Goal: Navigation & Orientation: Find specific page/section

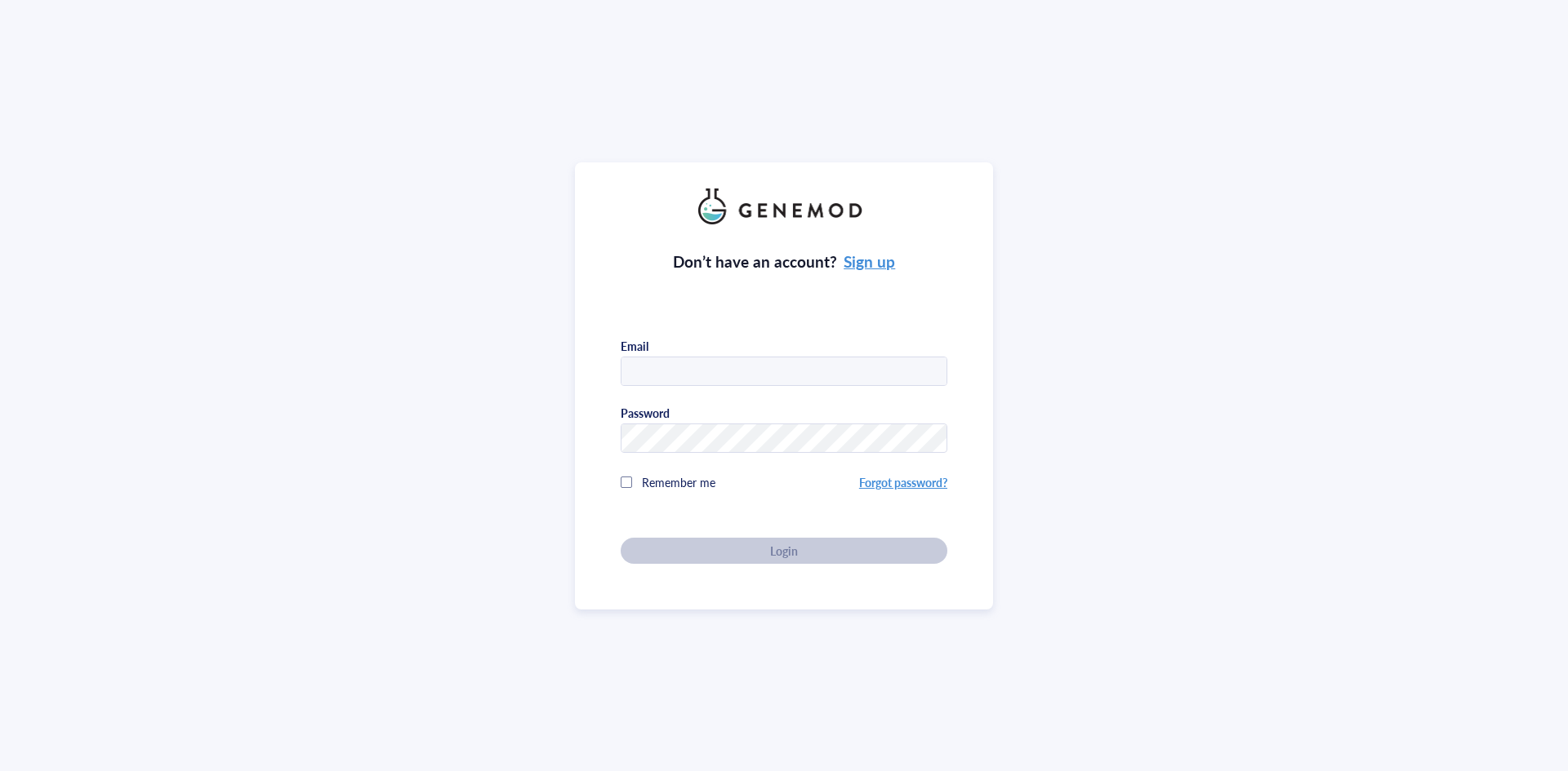
type input "Anne.Aumont@usherbrooke.ca"
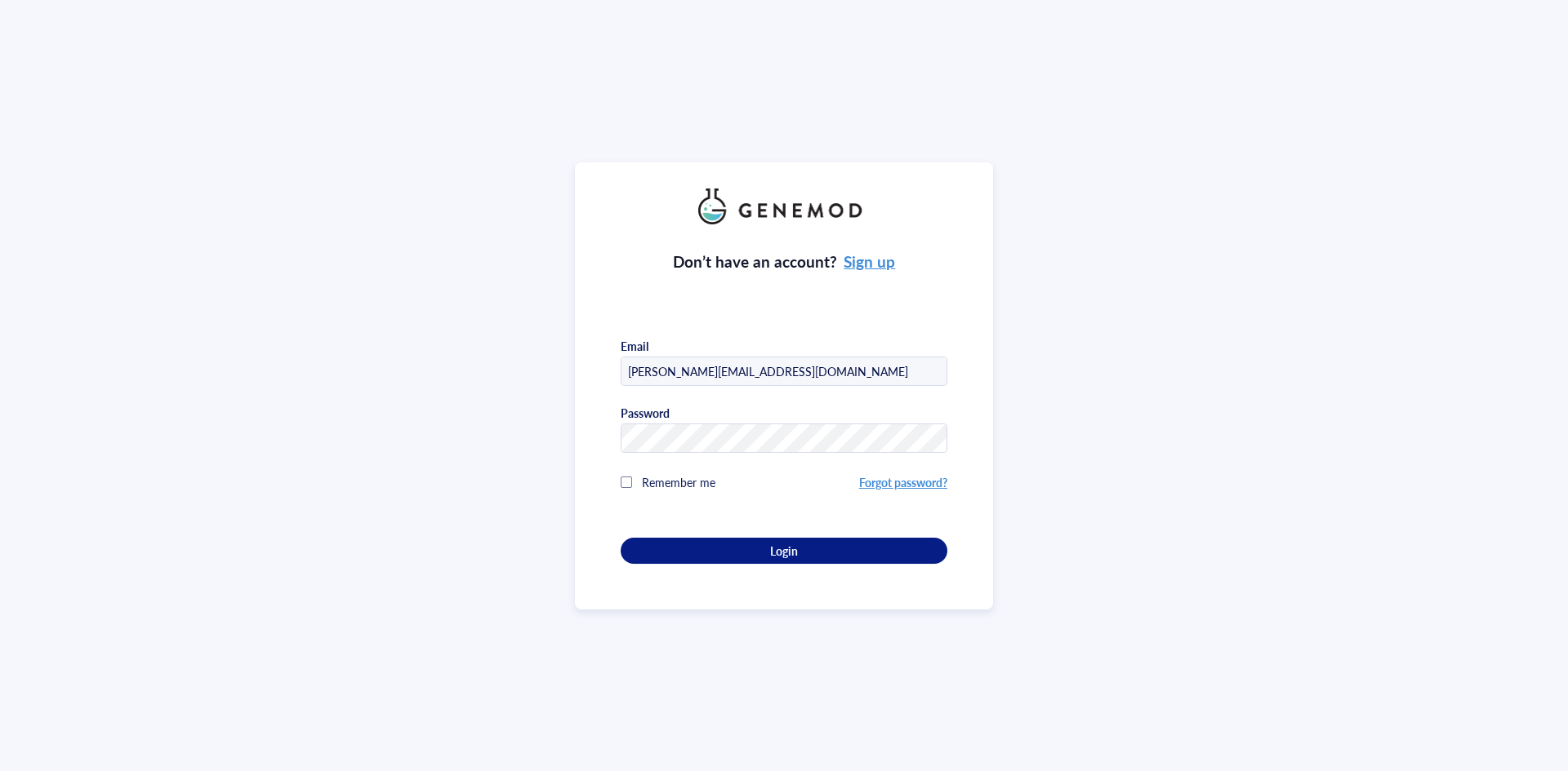
click at [754, 581] on div "Don’t have an account? Sign up Email Anne.Aumont@usherbrooke.ca Password Rememb…" at bounding box center [784, 386] width 418 height 448
click at [784, 549] on span "Login" at bounding box center [783, 550] width 28 height 14
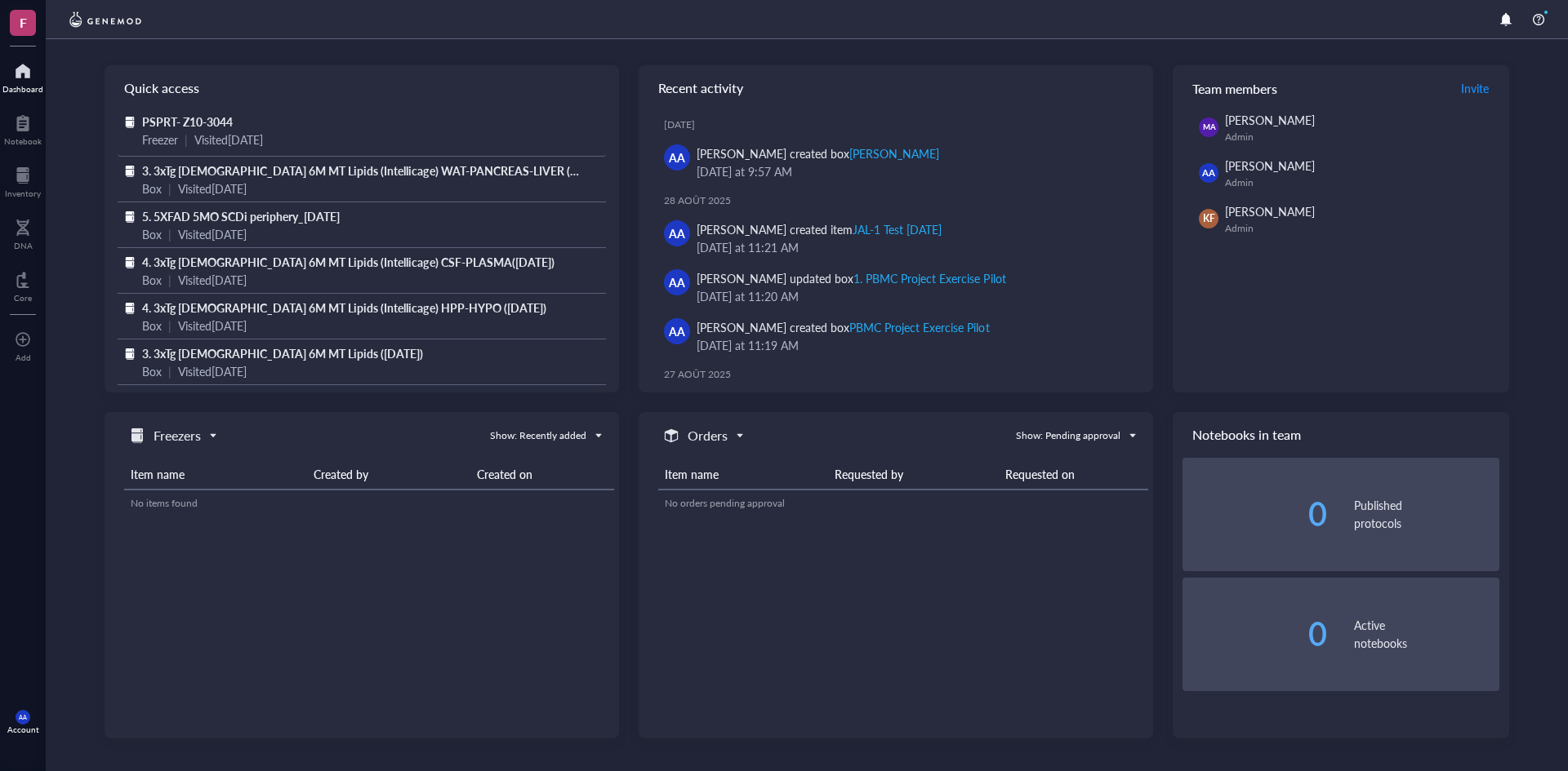
click at [196, 118] on span "PSPRT- Z10-3044" at bounding box center [187, 122] width 90 height 16
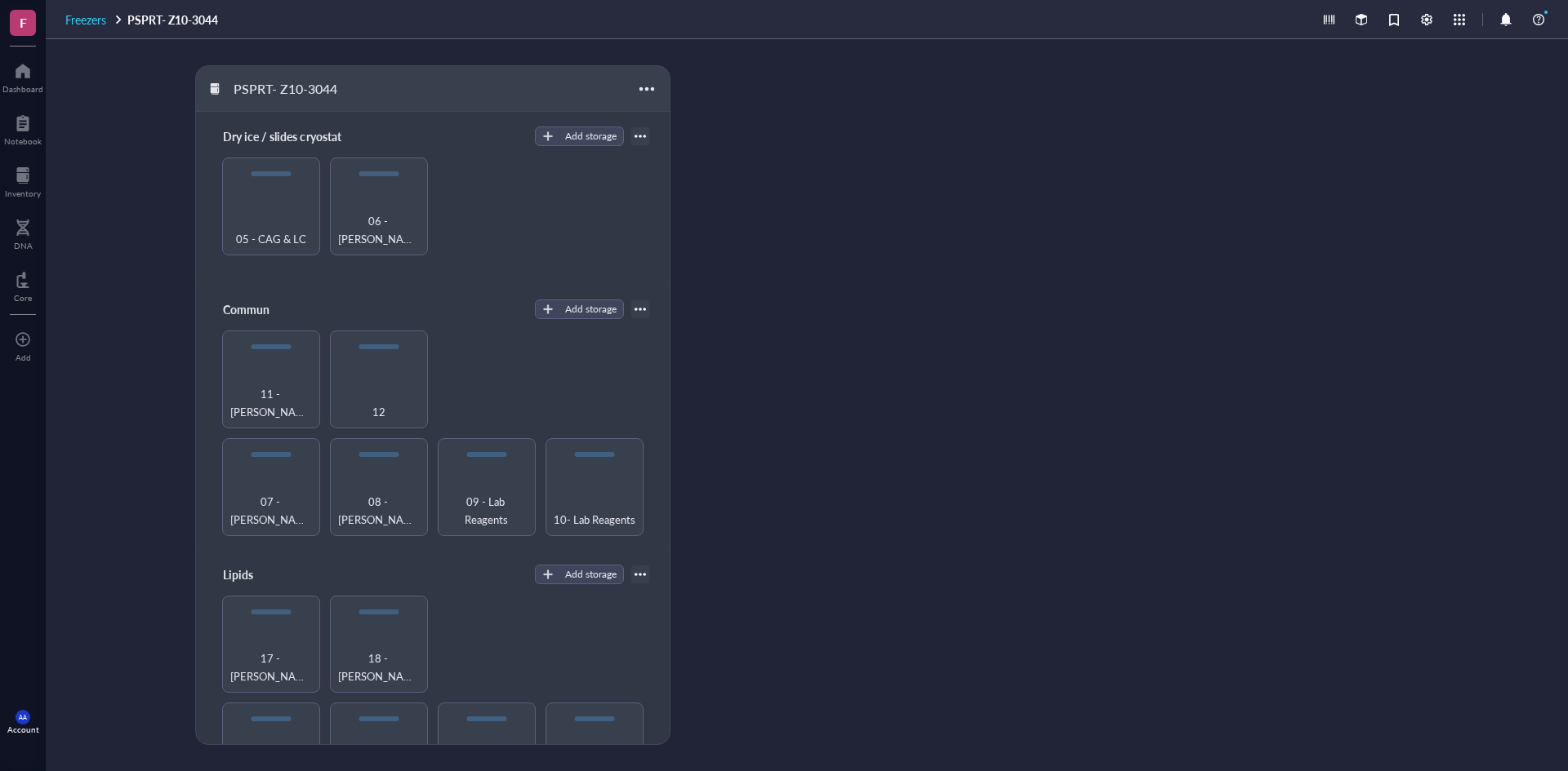
click at [86, 18] on span "Freezers" at bounding box center [86, 20] width 41 height 16
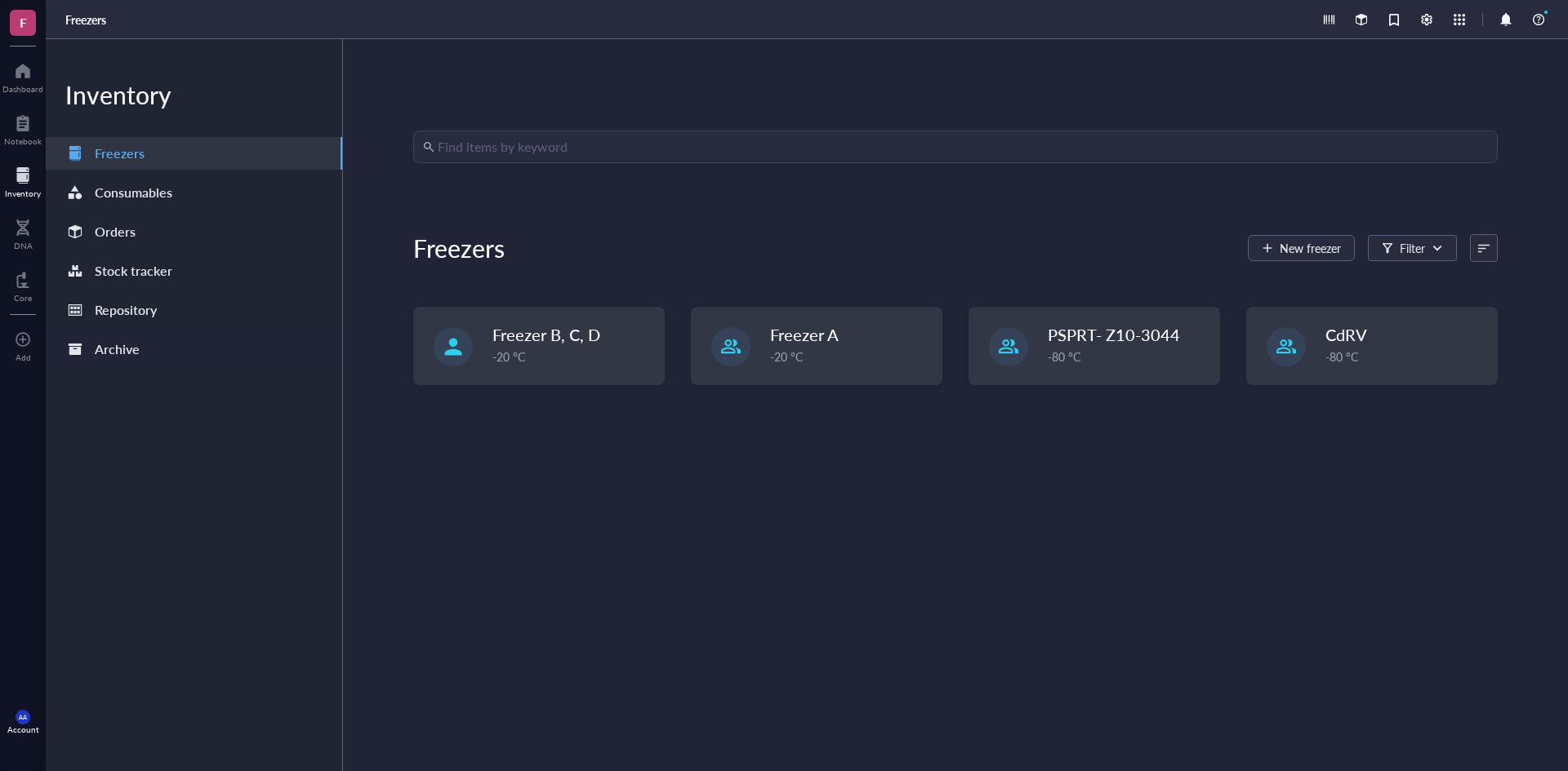
click at [117, 344] on div "Archive" at bounding box center [117, 349] width 45 height 23
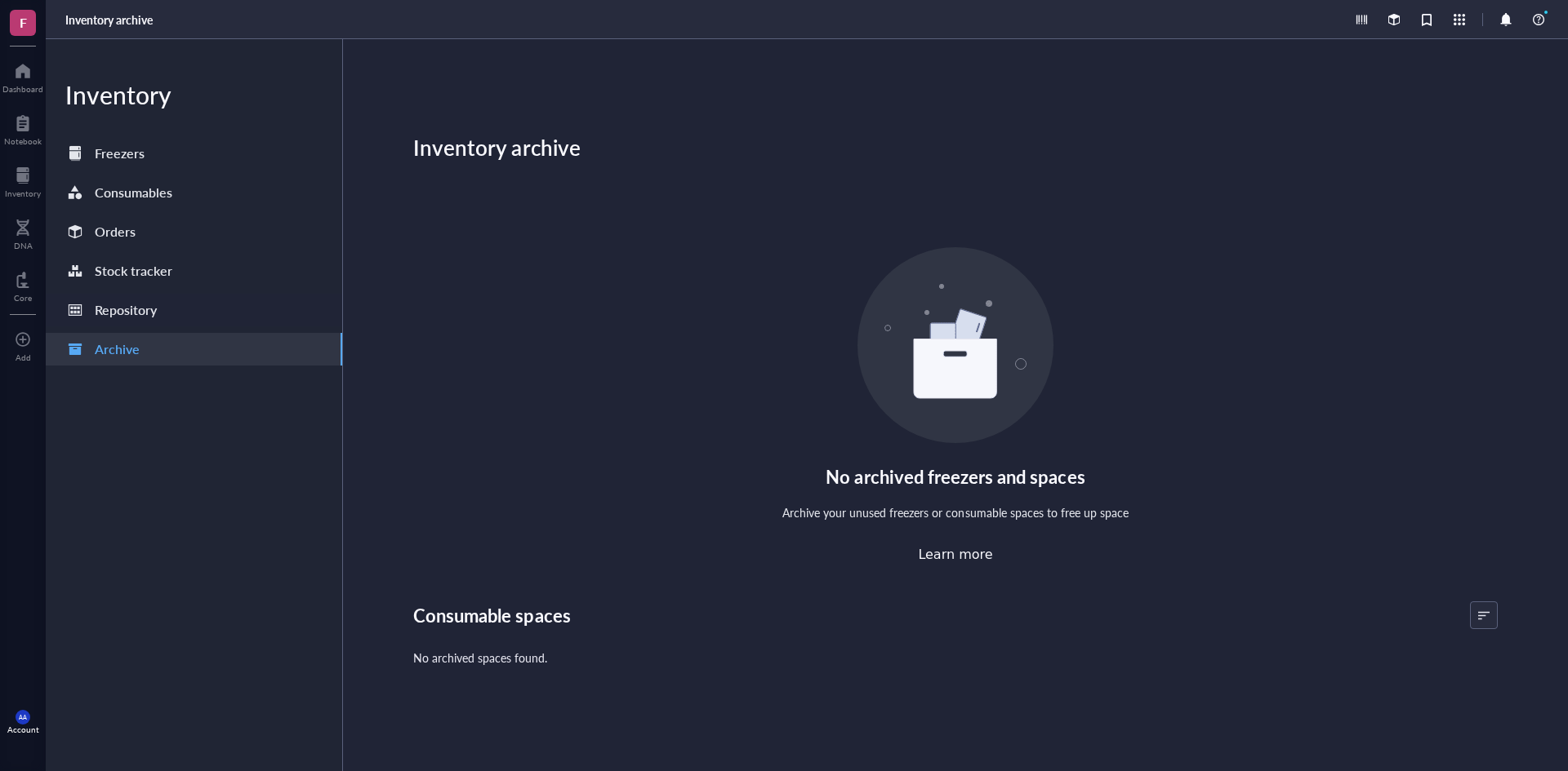
click at [131, 300] on div "Repository" at bounding box center [125, 310] width 62 height 23
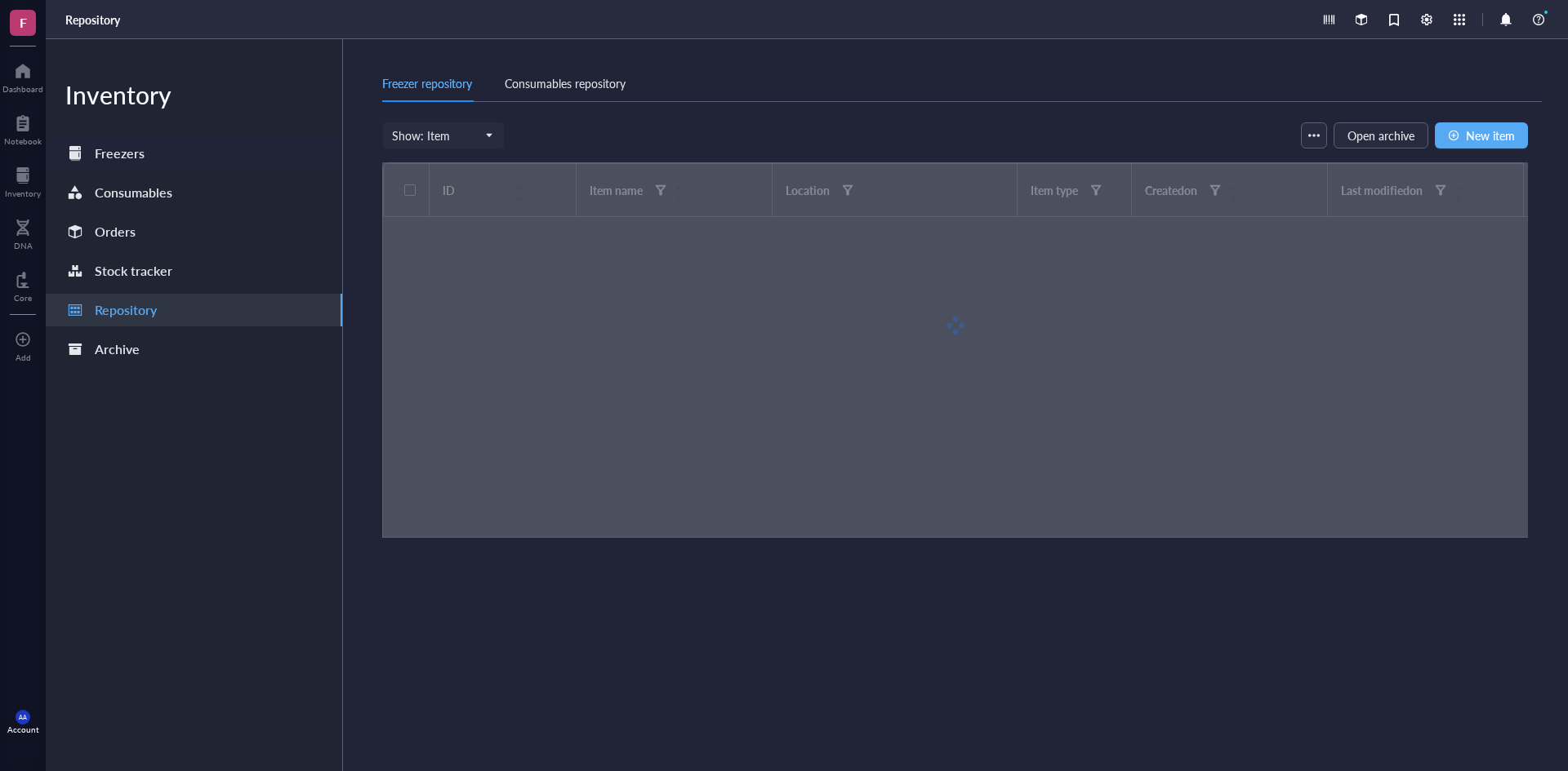
click at [115, 155] on div "Freezers" at bounding box center [120, 154] width 50 height 23
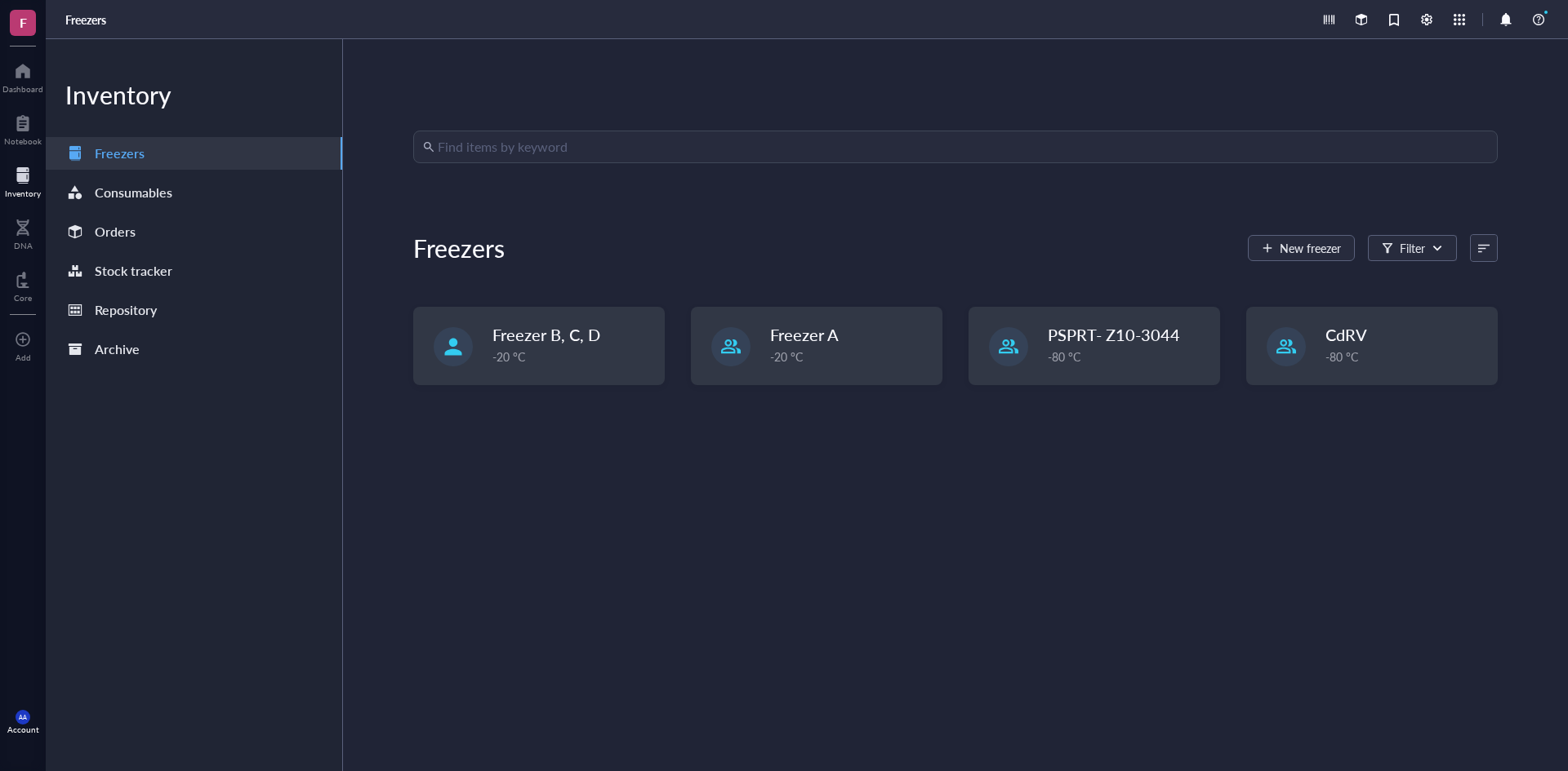
click at [22, 172] on div at bounding box center [22, 175] width 36 height 26
click at [21, 234] on div at bounding box center [23, 227] width 19 height 26
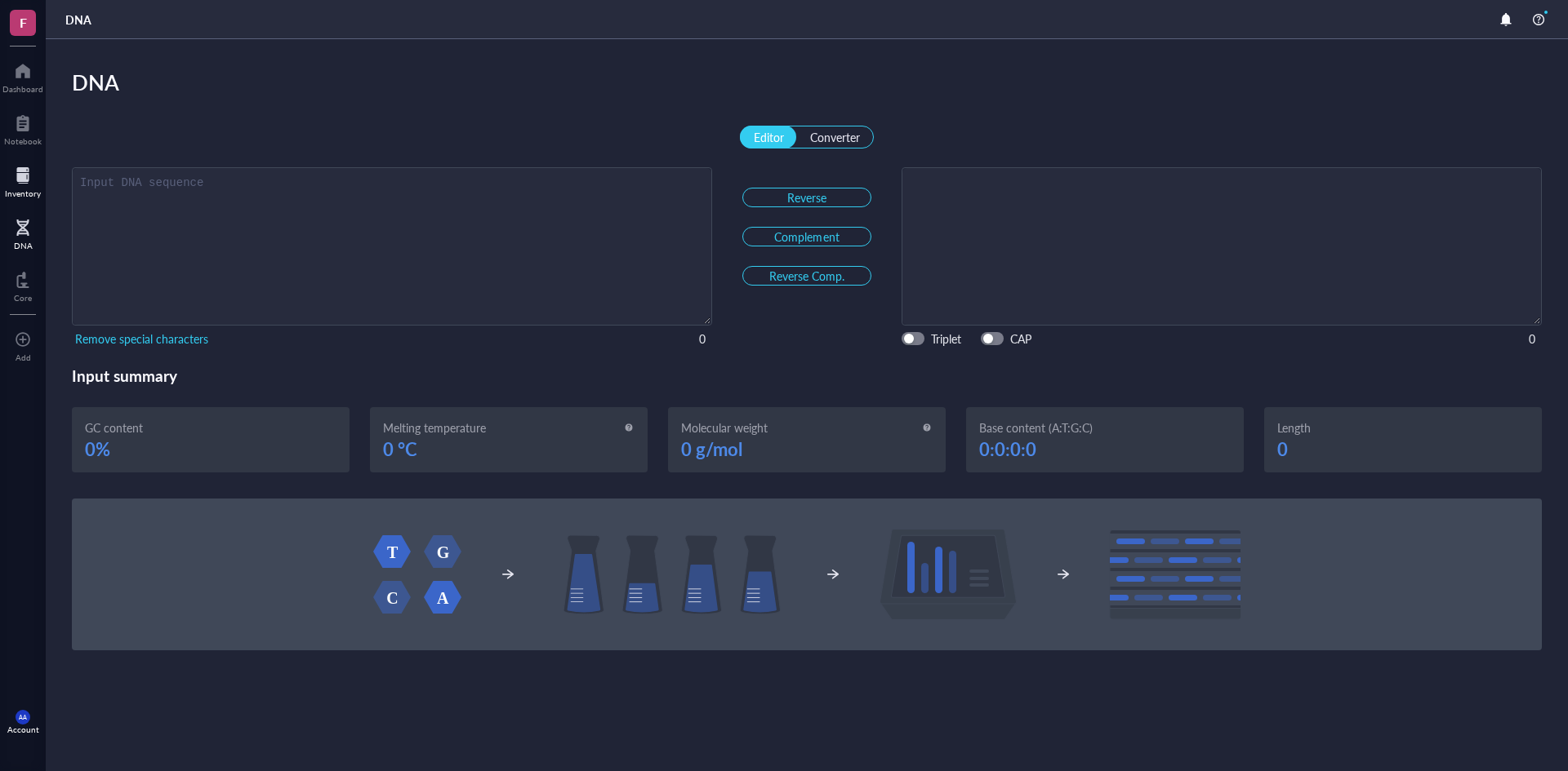
click at [21, 178] on div at bounding box center [22, 175] width 36 height 26
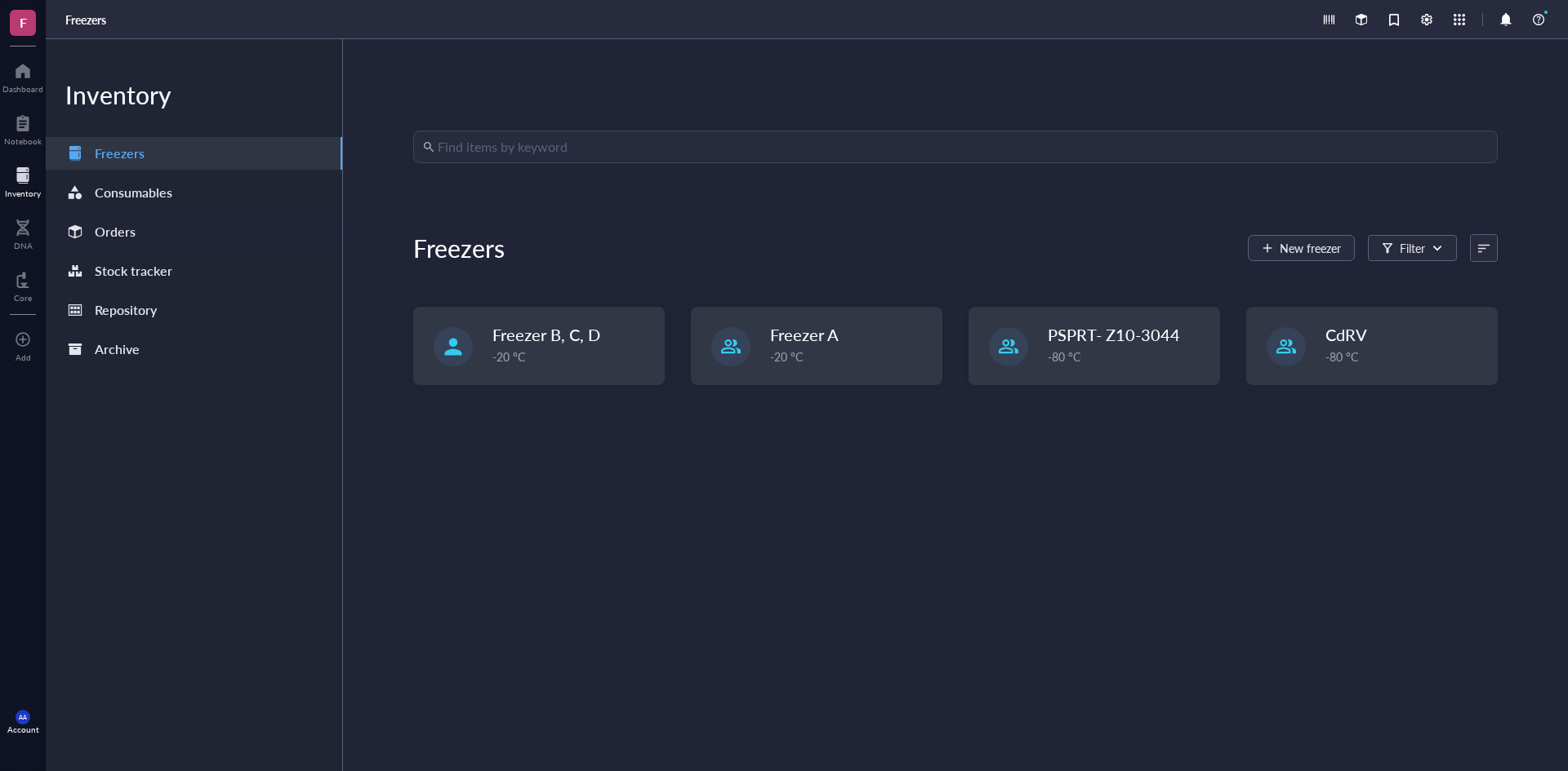
click at [109, 226] on div "Orders" at bounding box center [115, 232] width 41 height 23
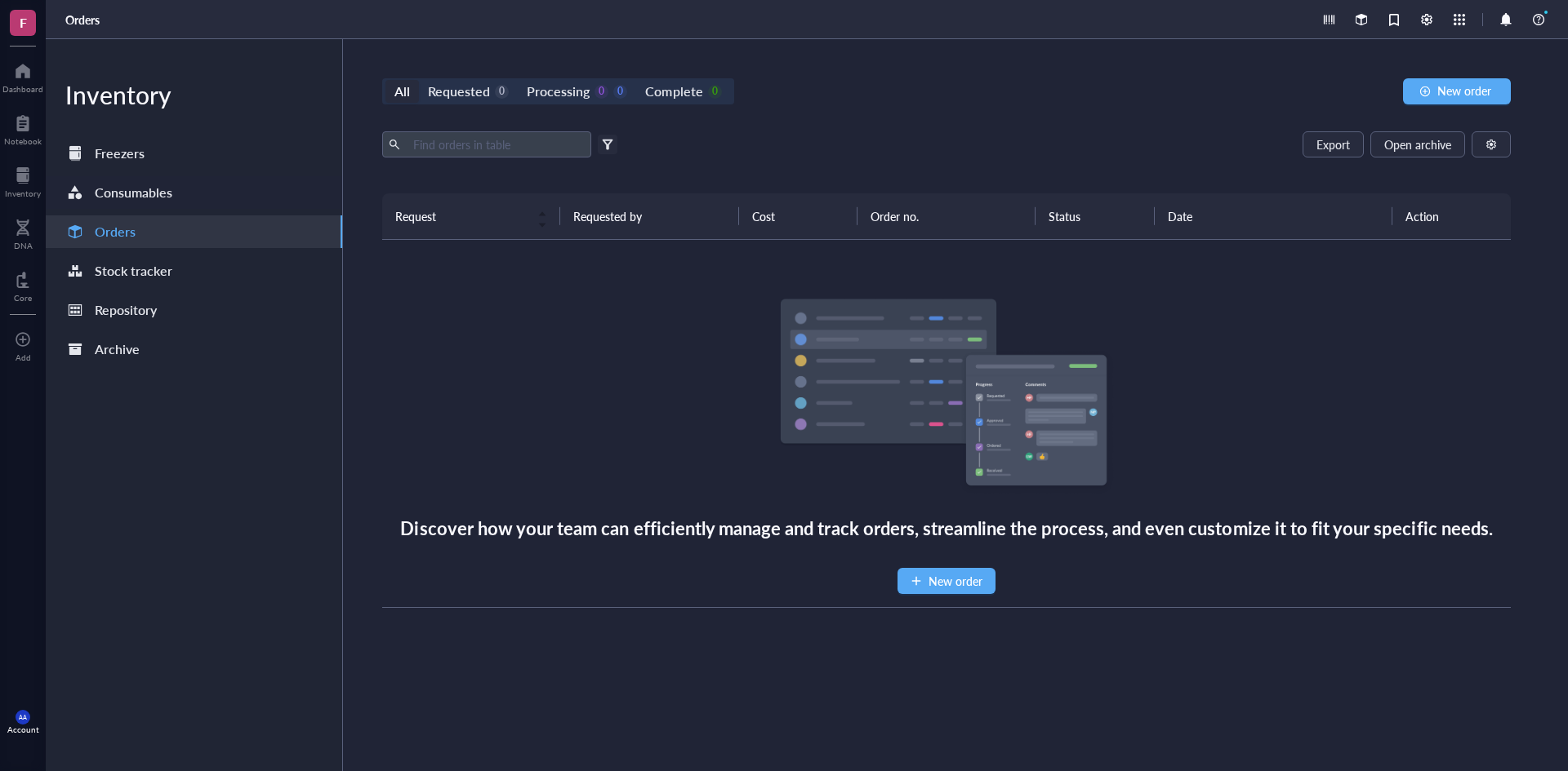
click at [123, 190] on div "Consumables" at bounding box center [133, 193] width 78 height 23
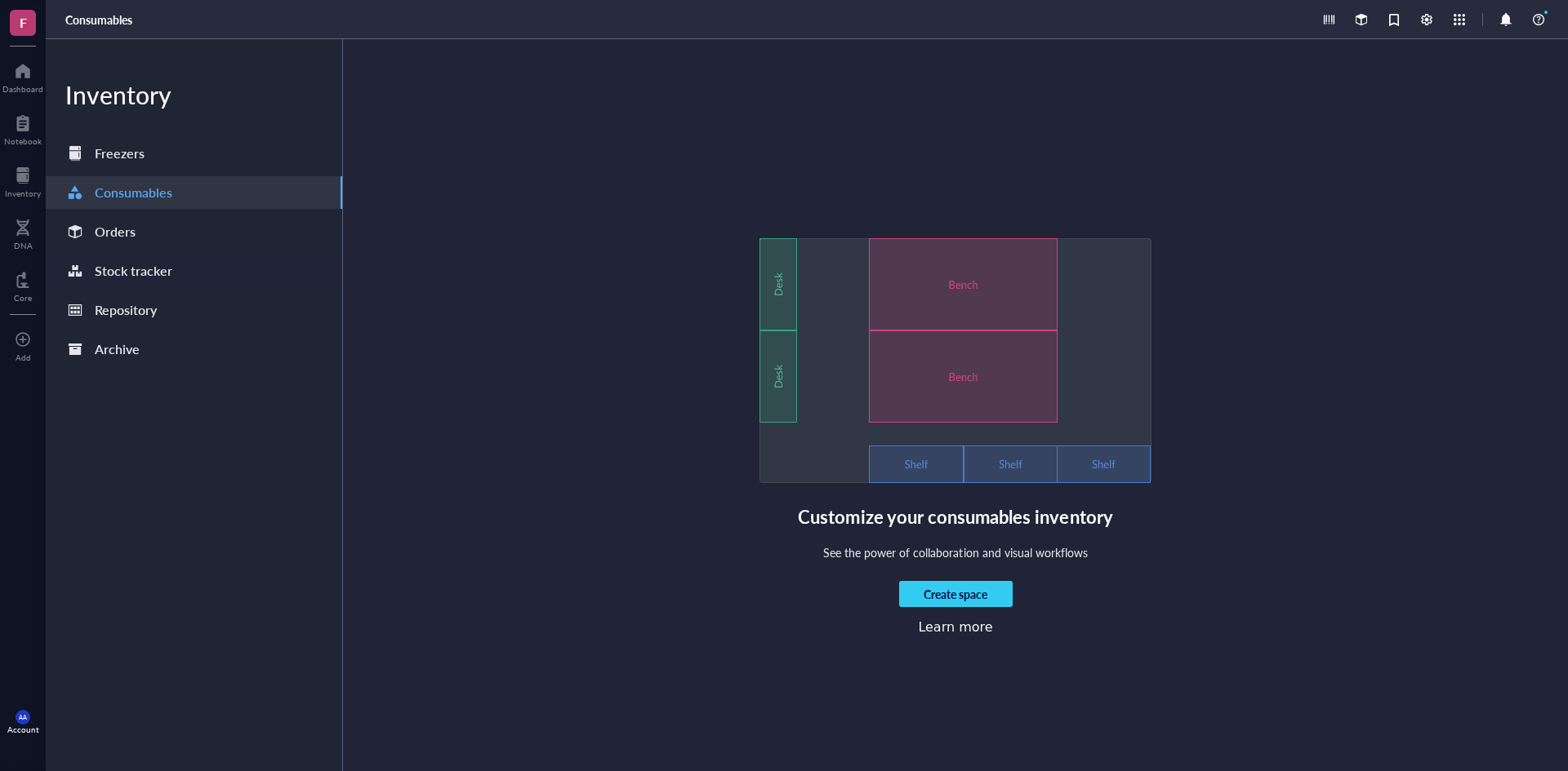
click at [131, 267] on div "Stock tracker" at bounding box center [133, 271] width 78 height 23
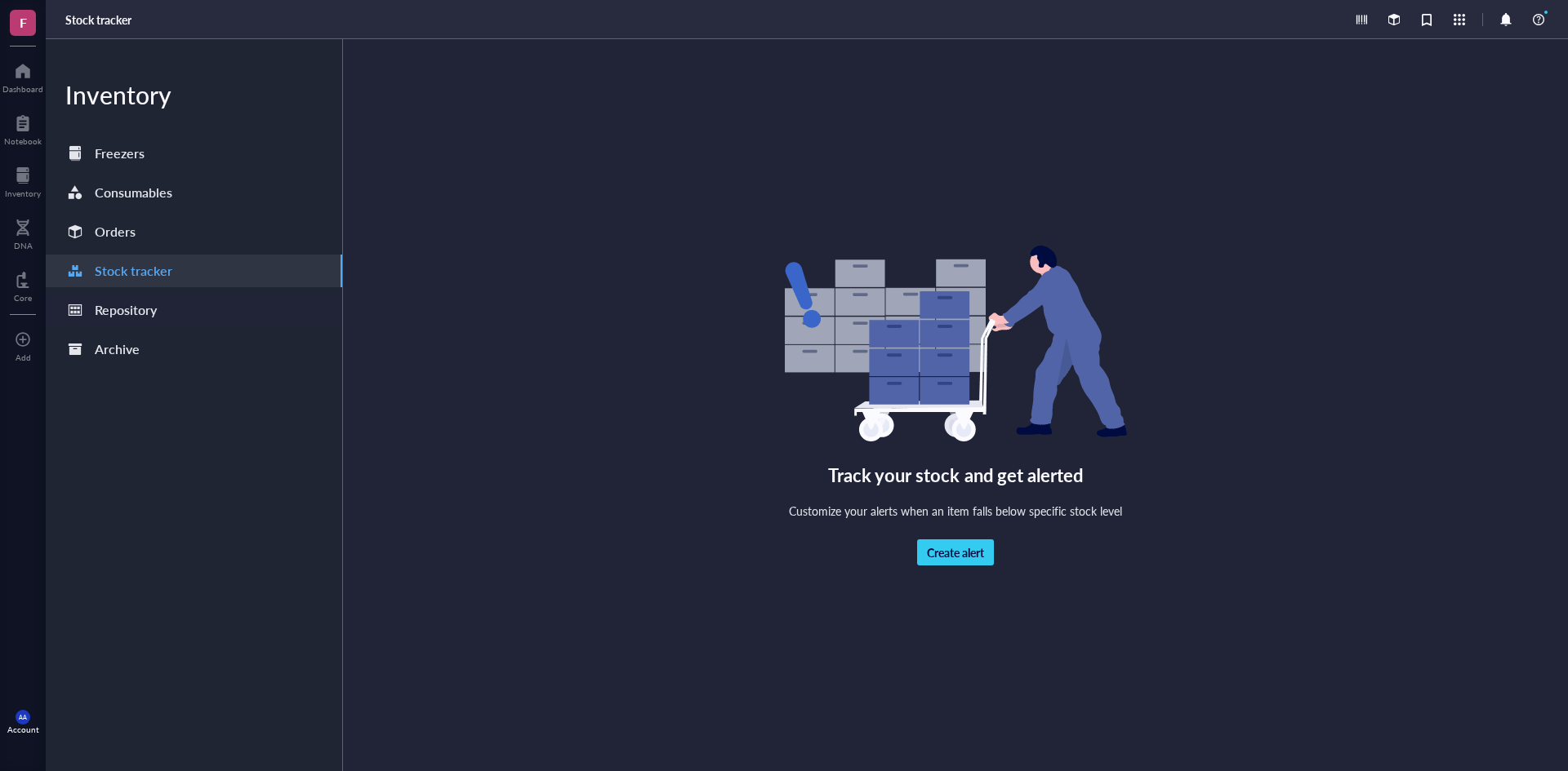
click at [124, 312] on div "Repository" at bounding box center [125, 310] width 62 height 23
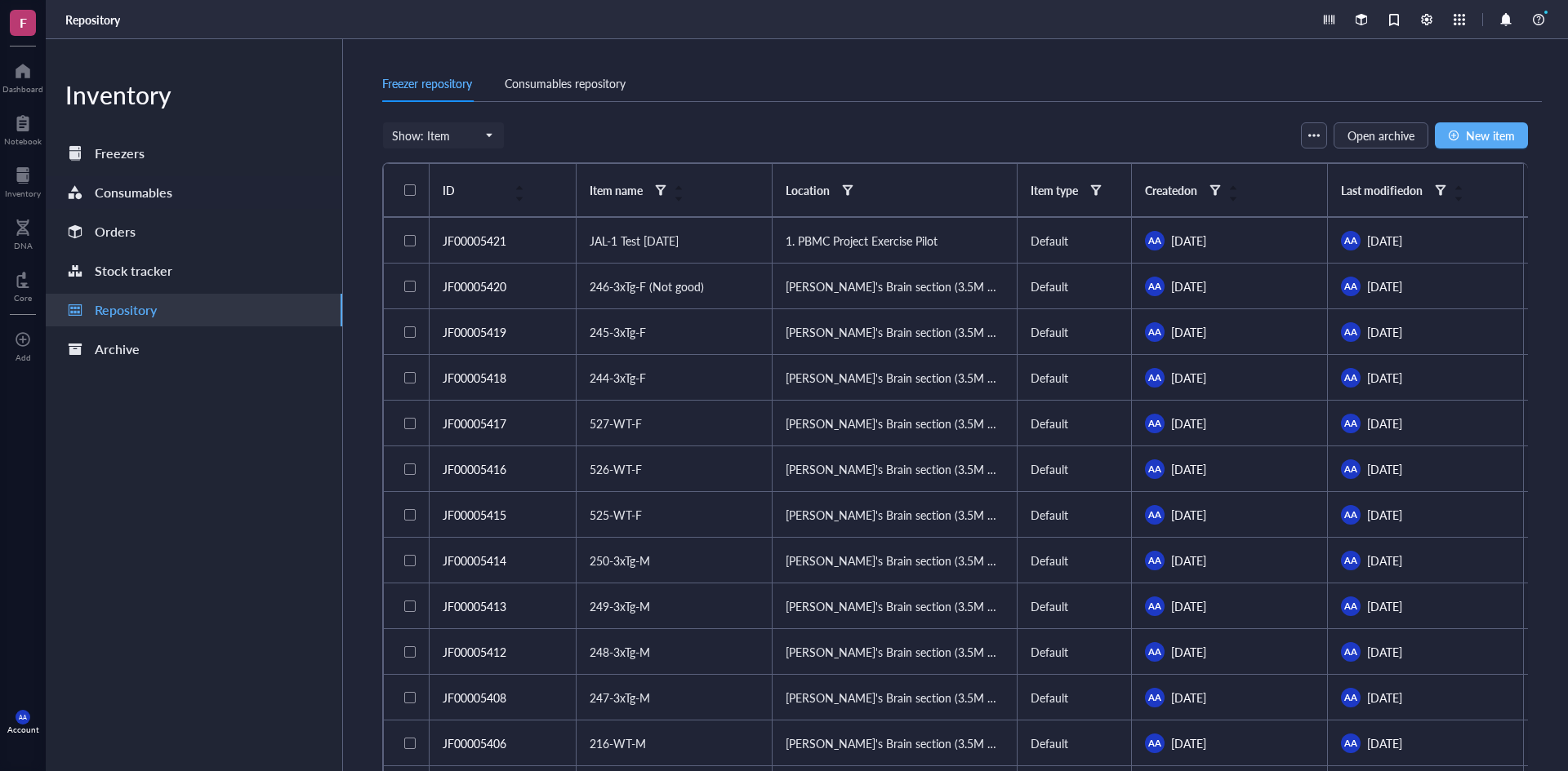
click at [124, 193] on div "Consumables" at bounding box center [133, 193] width 78 height 23
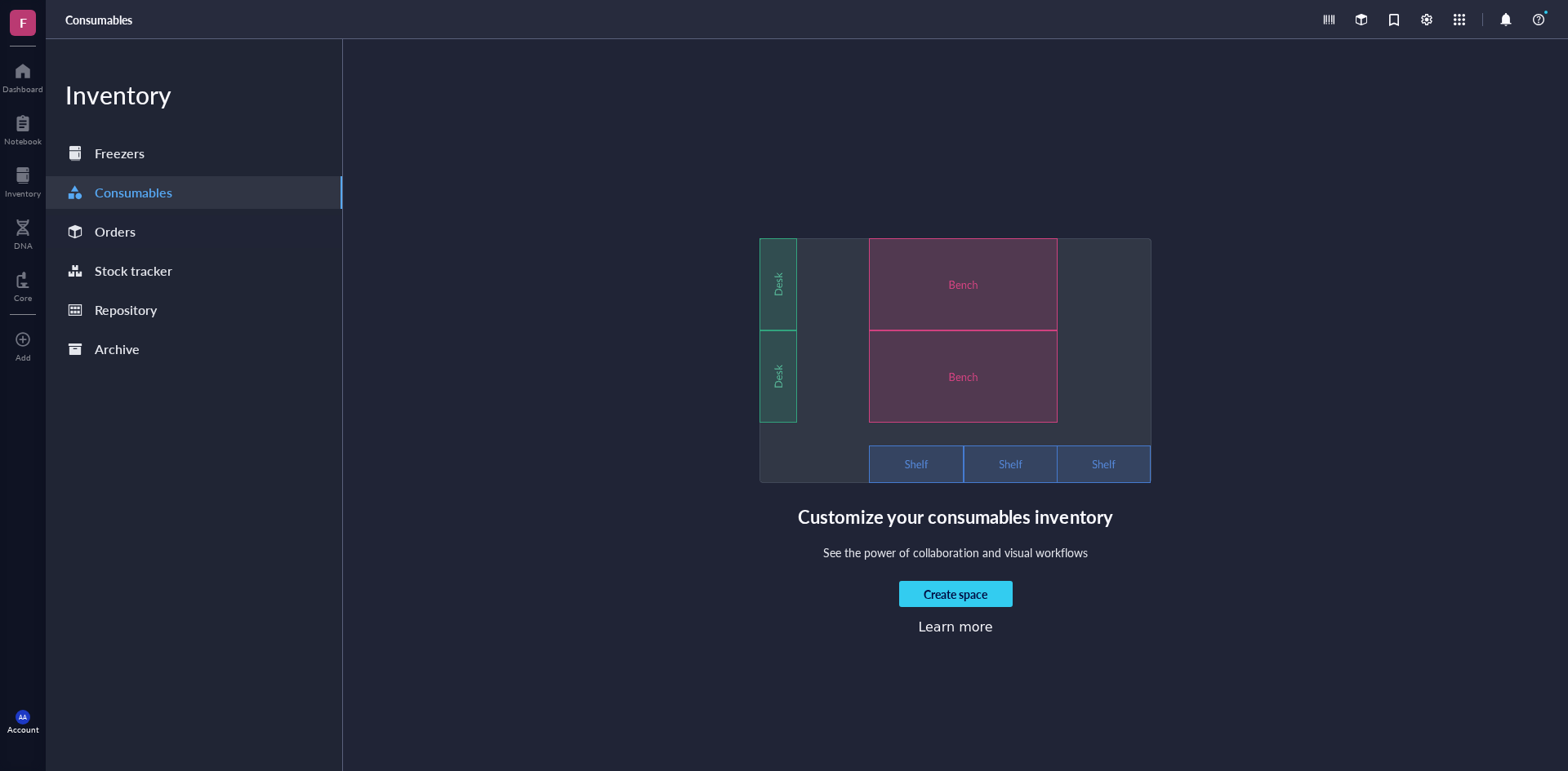
click at [108, 228] on div "Orders" at bounding box center [115, 232] width 41 height 23
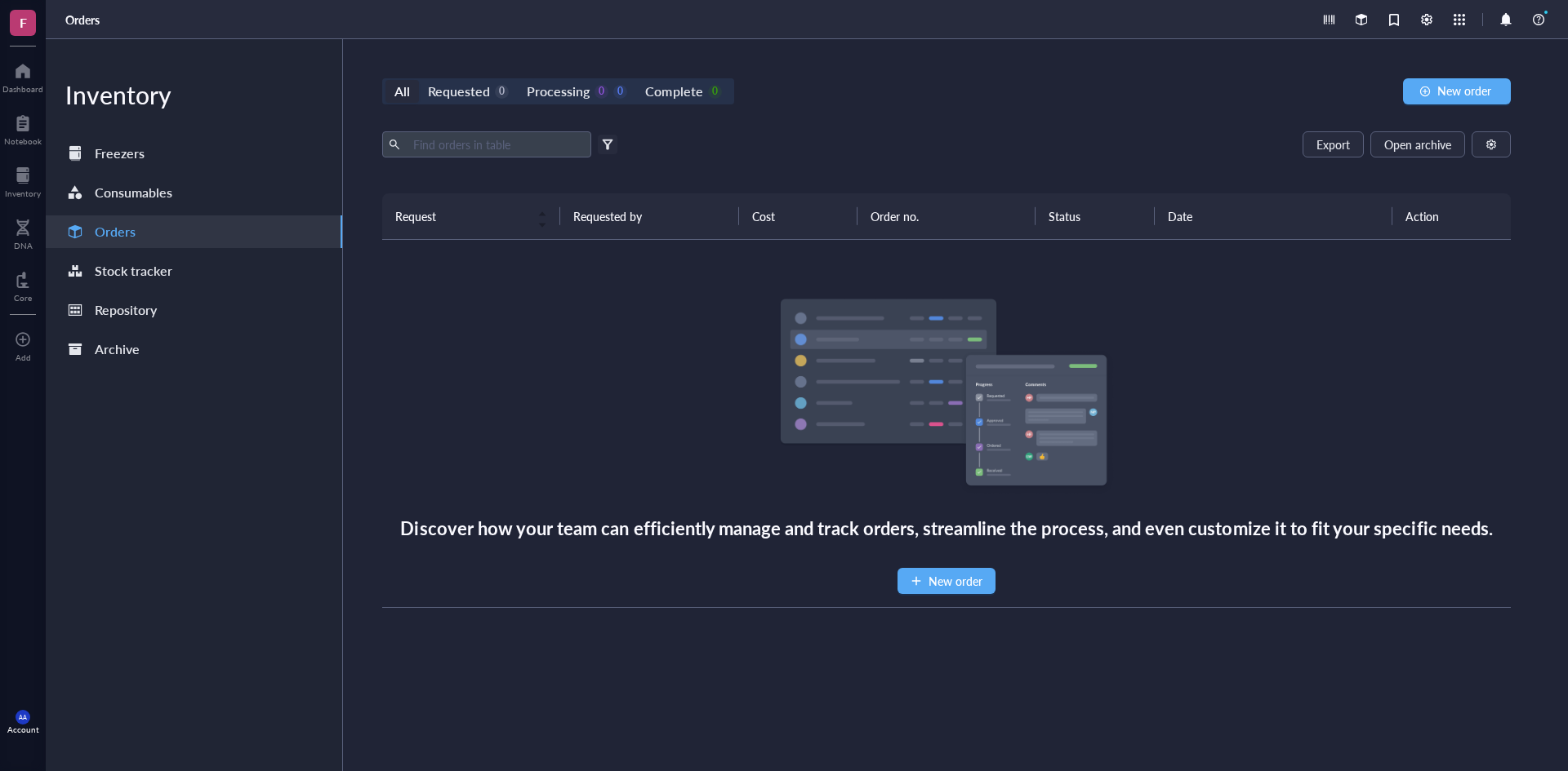
click at [21, 22] on span "F" at bounding box center [23, 22] width 7 height 21
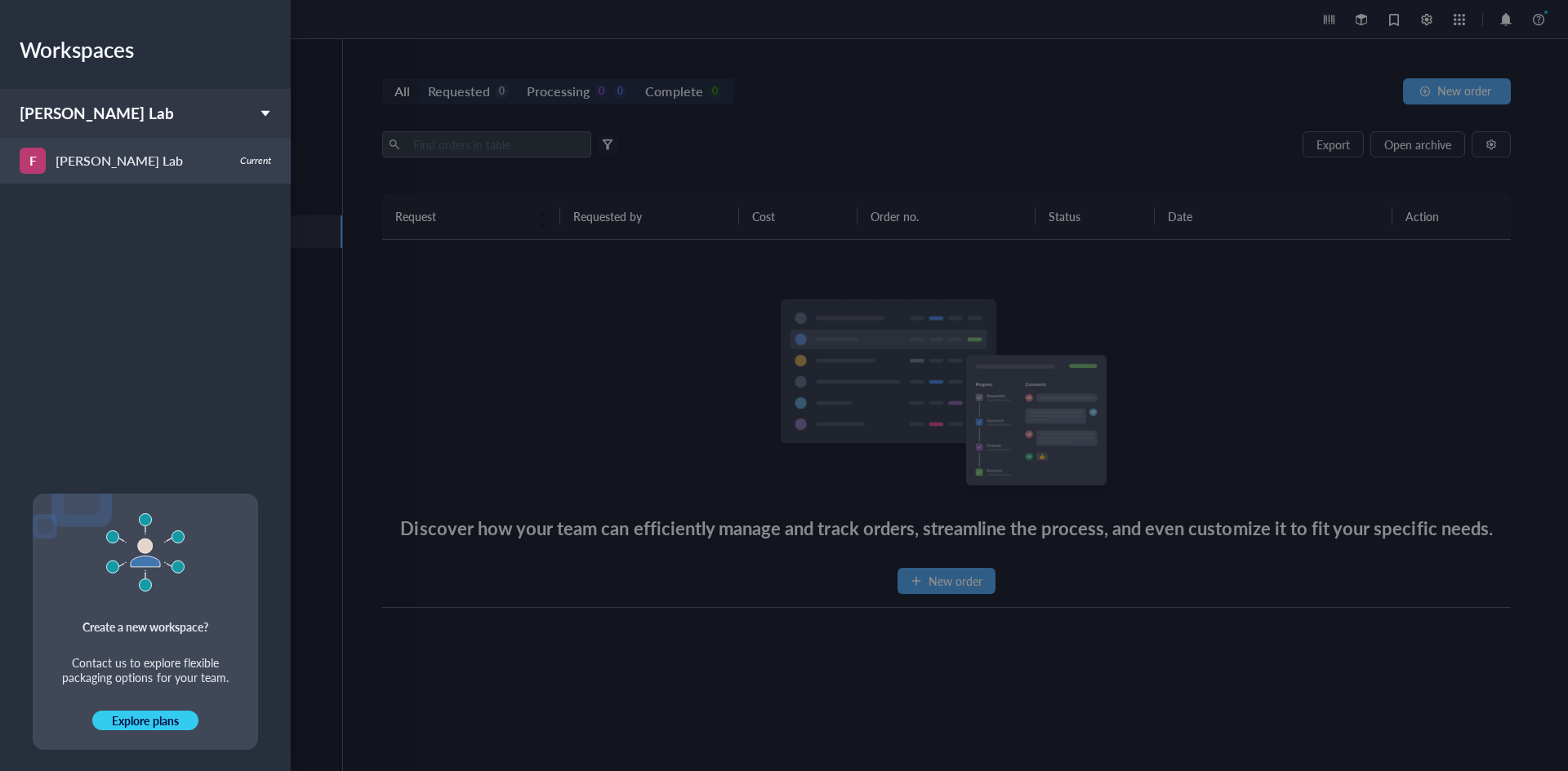
click at [93, 160] on div "Fernandes Lab" at bounding box center [119, 161] width 127 height 23
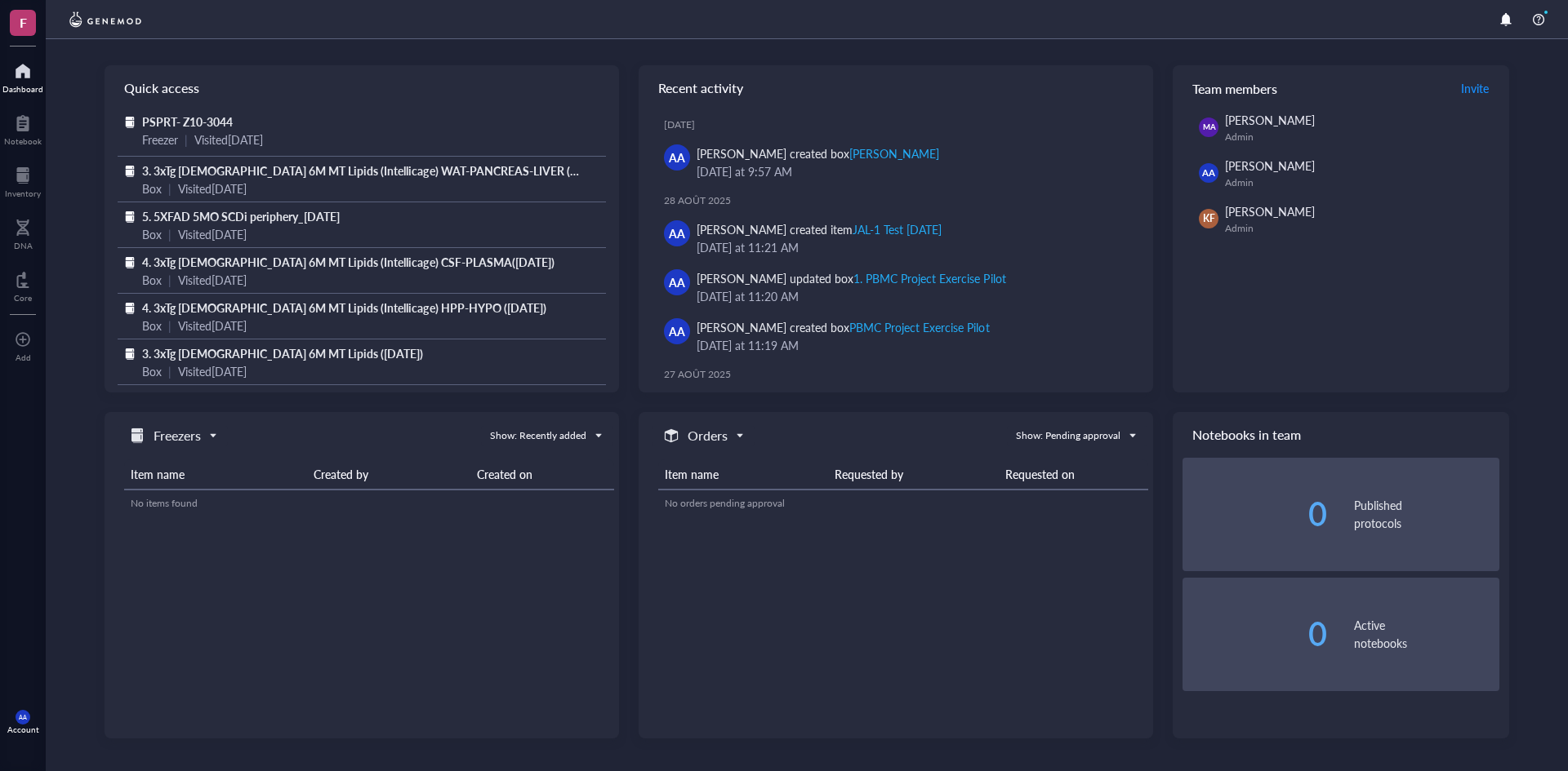
click at [22, 72] on div at bounding box center [23, 71] width 41 height 26
click at [17, 125] on div at bounding box center [23, 122] width 38 height 26
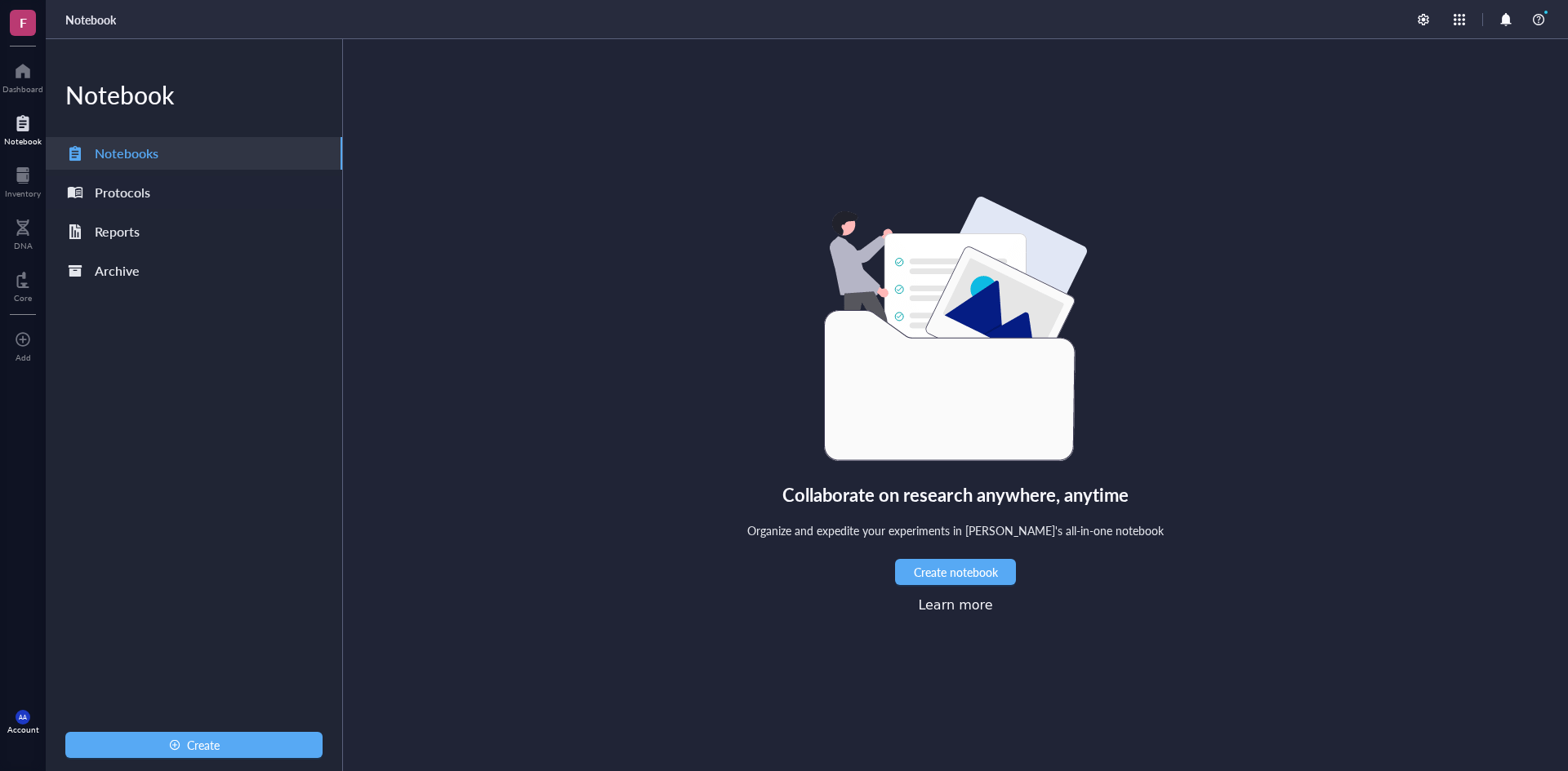
click at [133, 192] on div "Protocols" at bounding box center [122, 193] width 55 height 23
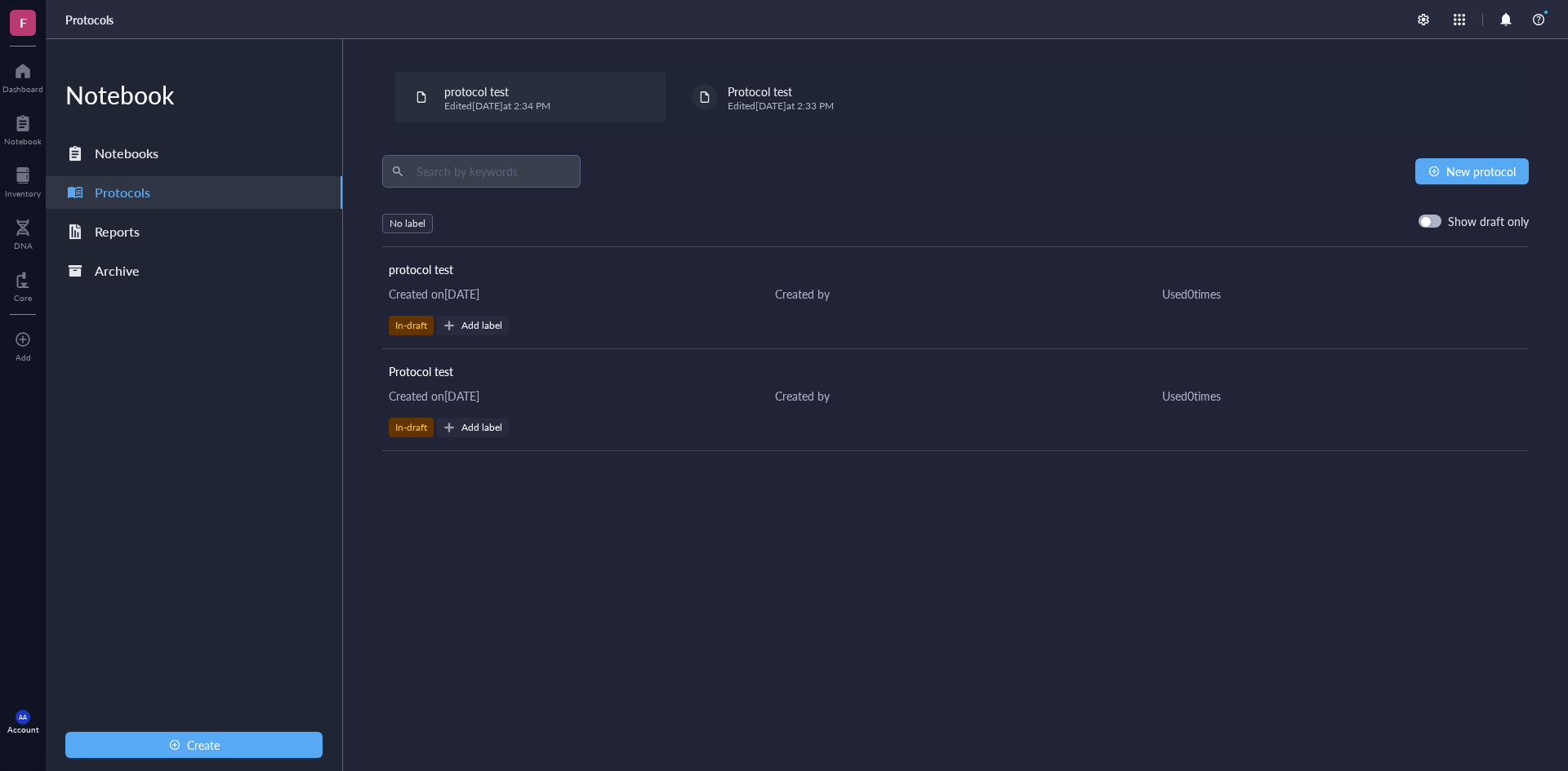
click at [482, 90] on span "protocol test" at bounding box center [476, 91] width 64 height 16
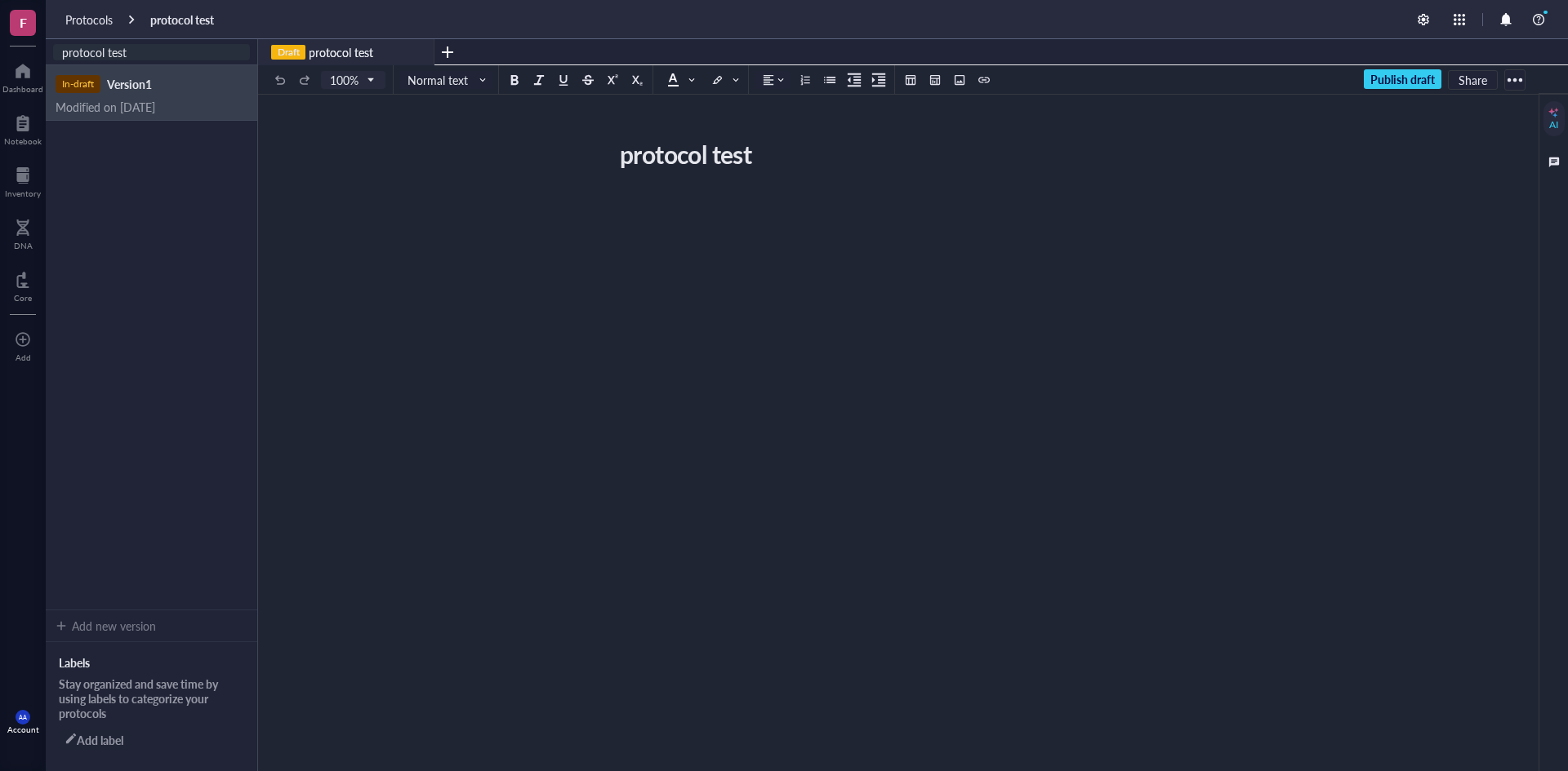
click at [130, 82] on div "Version 1" at bounding box center [130, 84] width 45 height 14
click at [88, 14] on div "Protocols" at bounding box center [89, 20] width 47 height 14
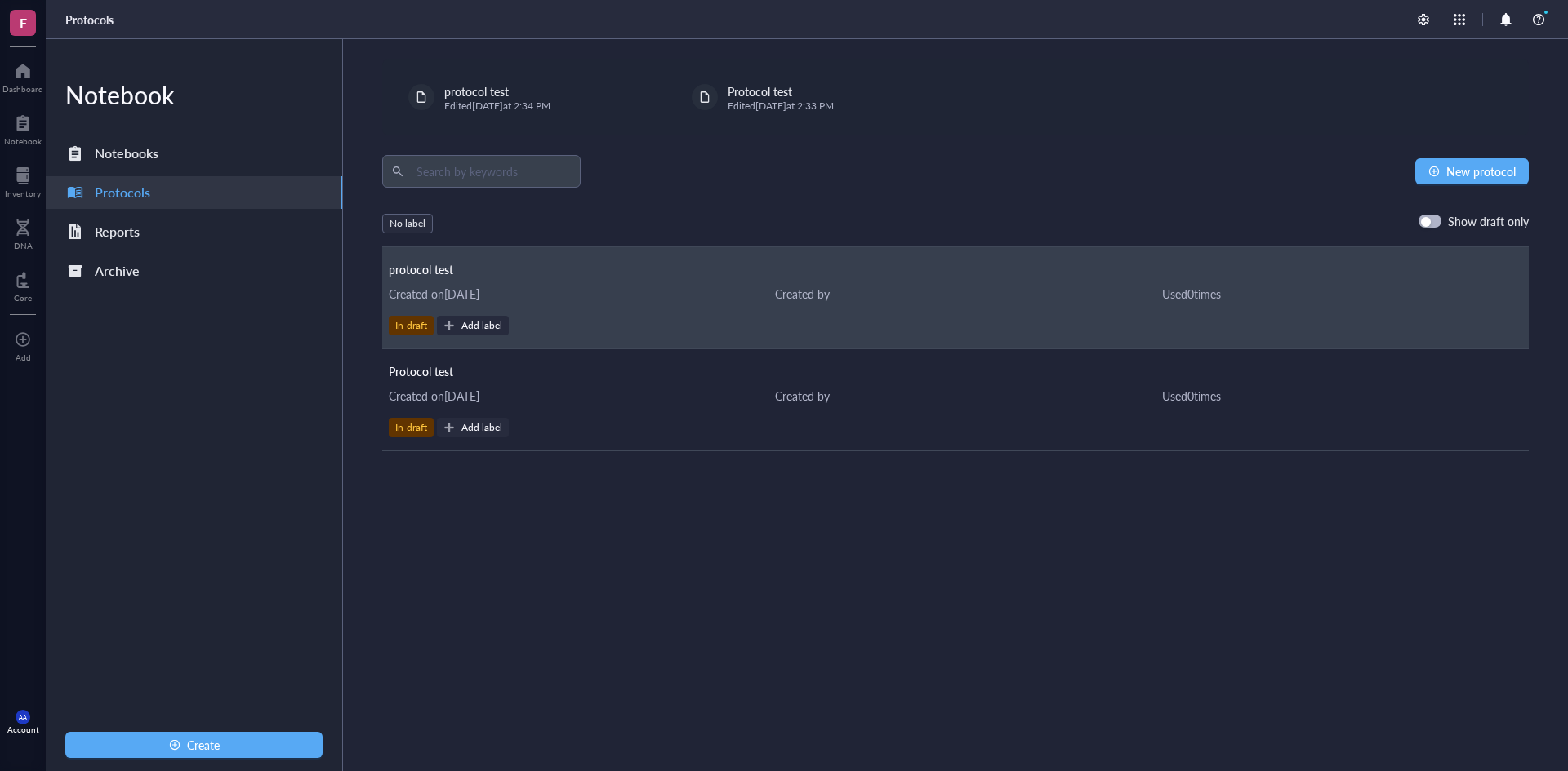
click at [458, 297] on div "Created on [DATE]" at bounding box center [569, 294] width 360 height 18
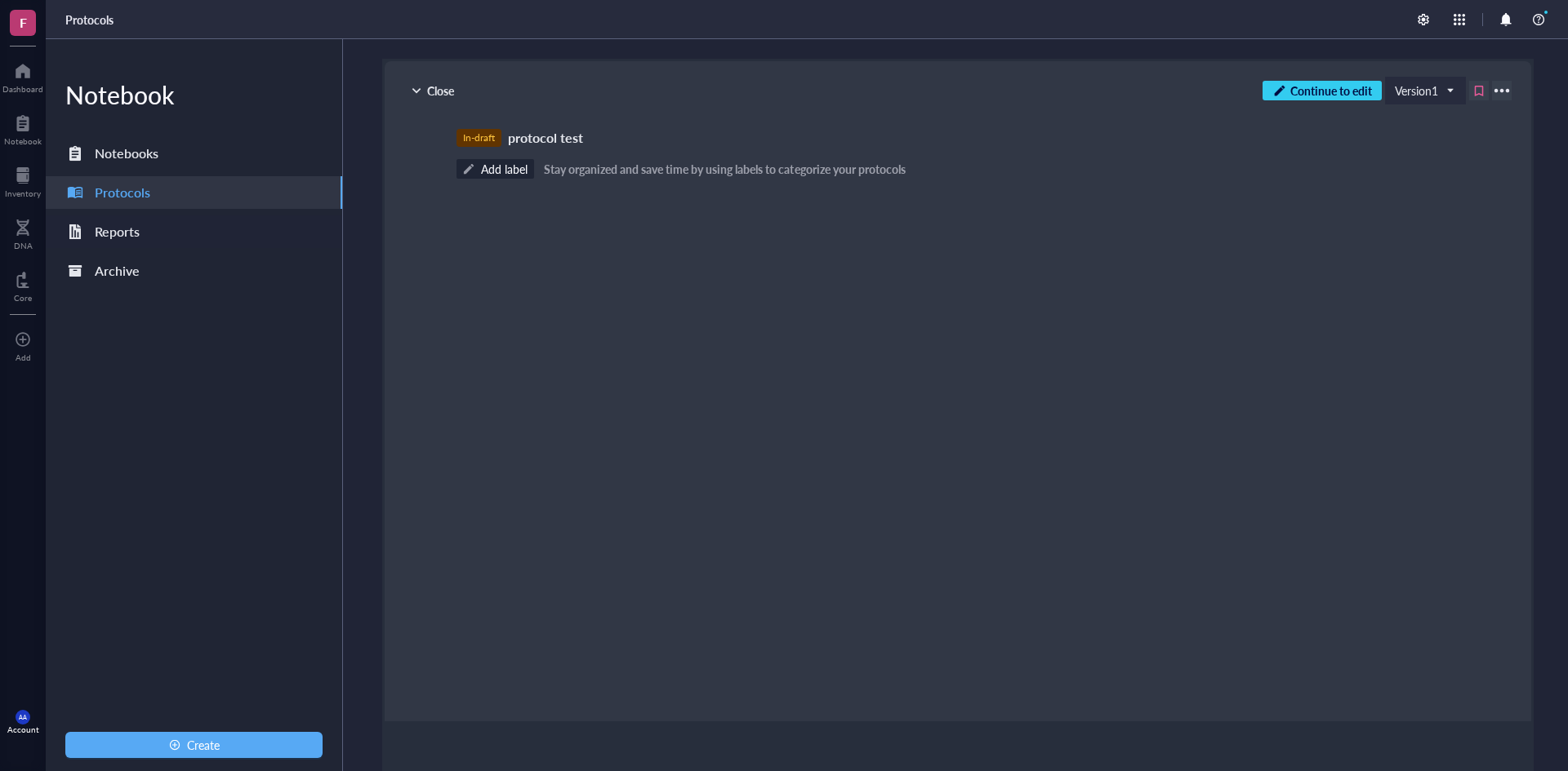
click at [116, 233] on div "Reports" at bounding box center [117, 232] width 45 height 23
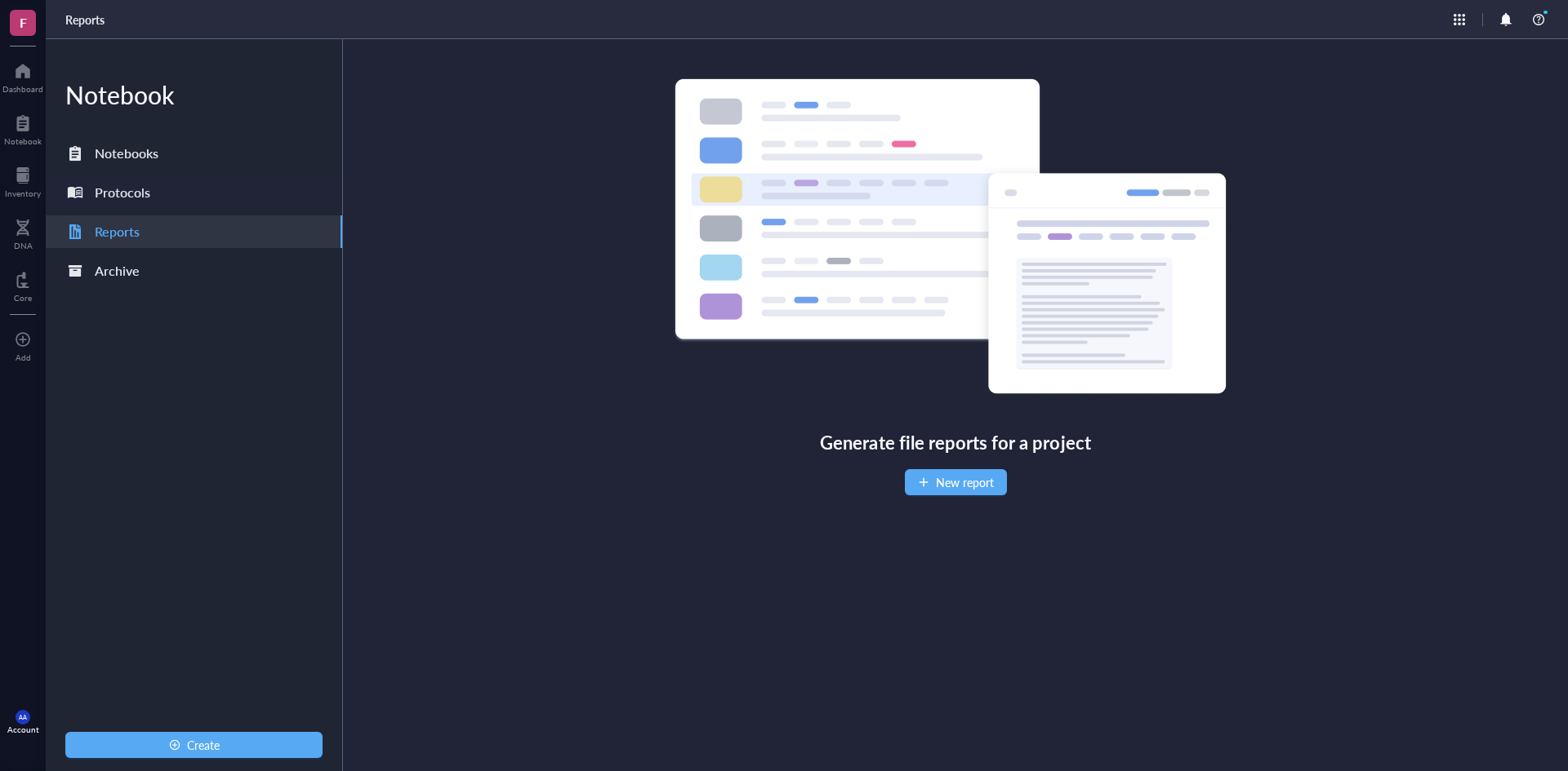
click at [115, 182] on div "Protocols" at bounding box center [122, 193] width 55 height 23
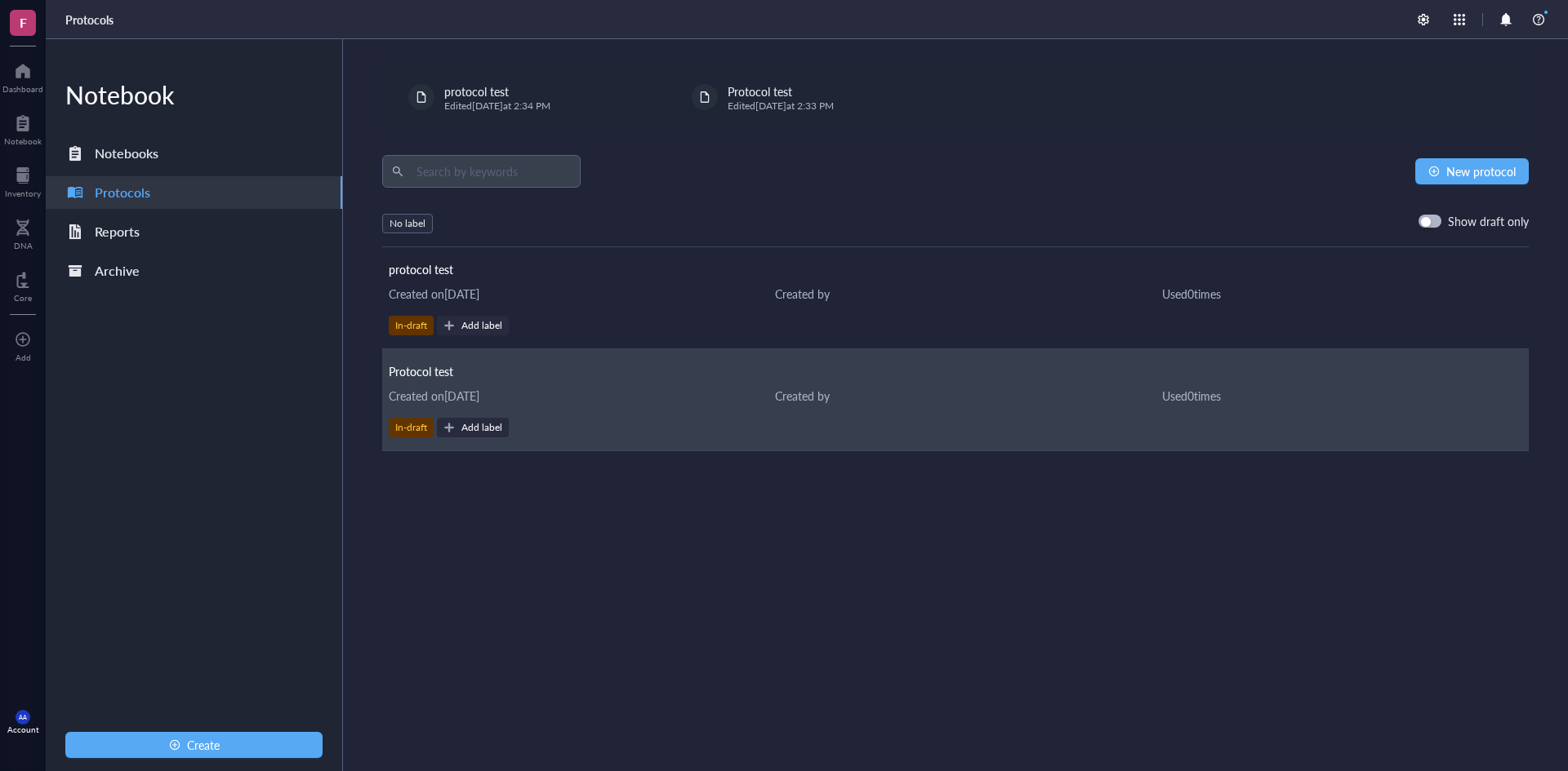
click at [461, 398] on div "Created on [DATE]" at bounding box center [569, 396] width 360 height 18
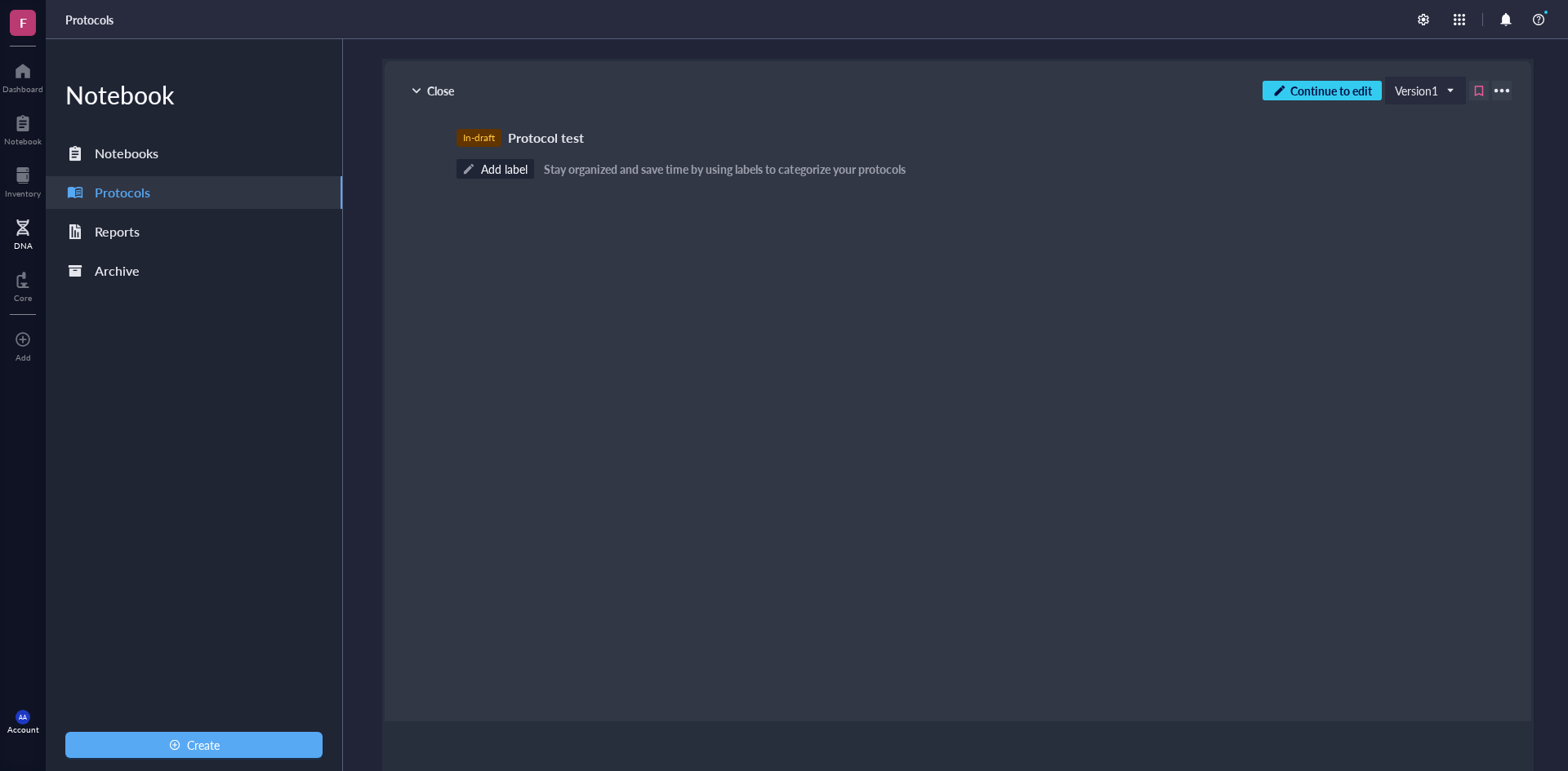
click at [24, 229] on div at bounding box center [23, 227] width 19 height 26
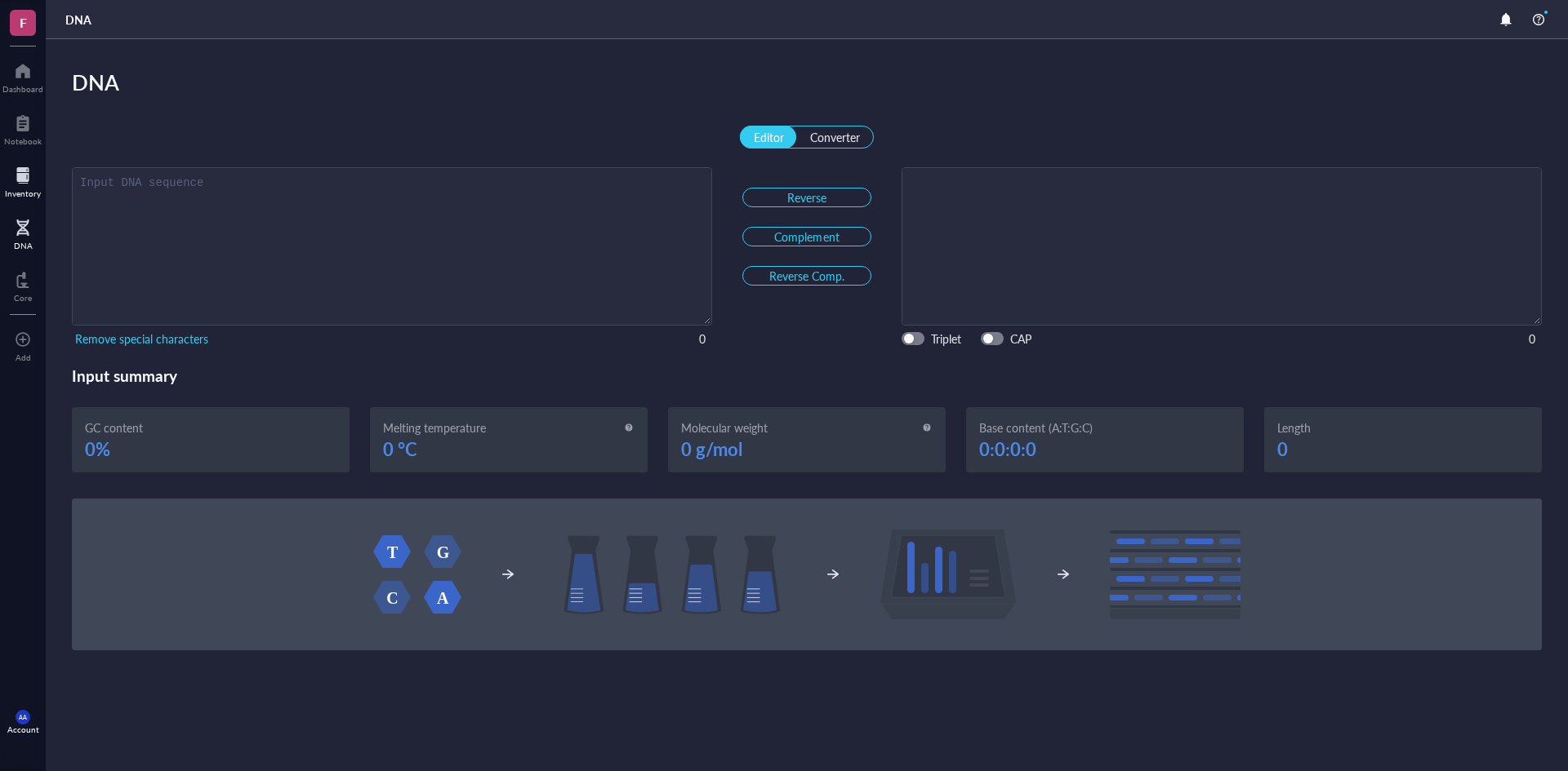
click at [21, 183] on div at bounding box center [22, 175] width 36 height 26
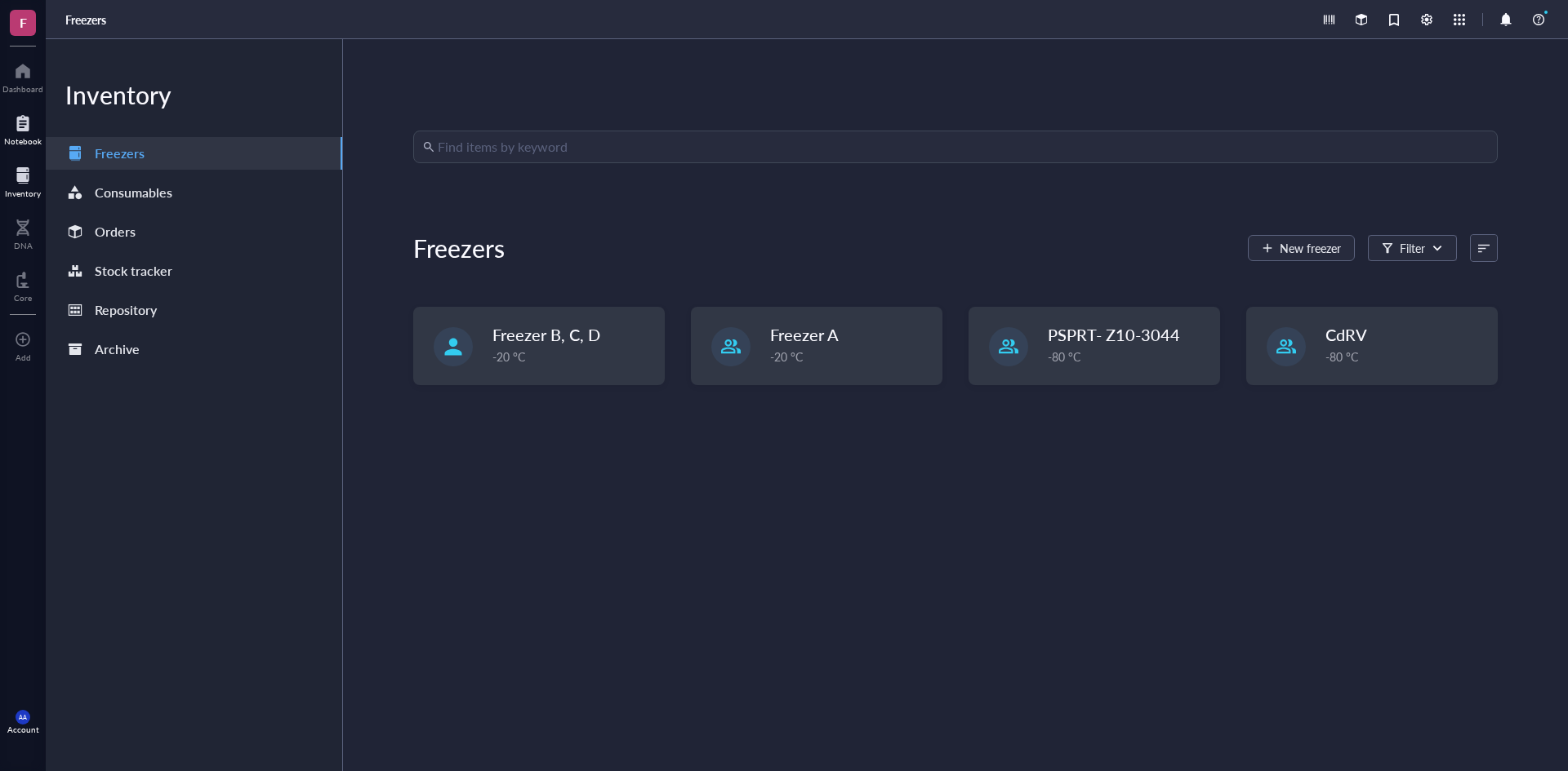
click at [22, 123] on div at bounding box center [23, 122] width 38 height 26
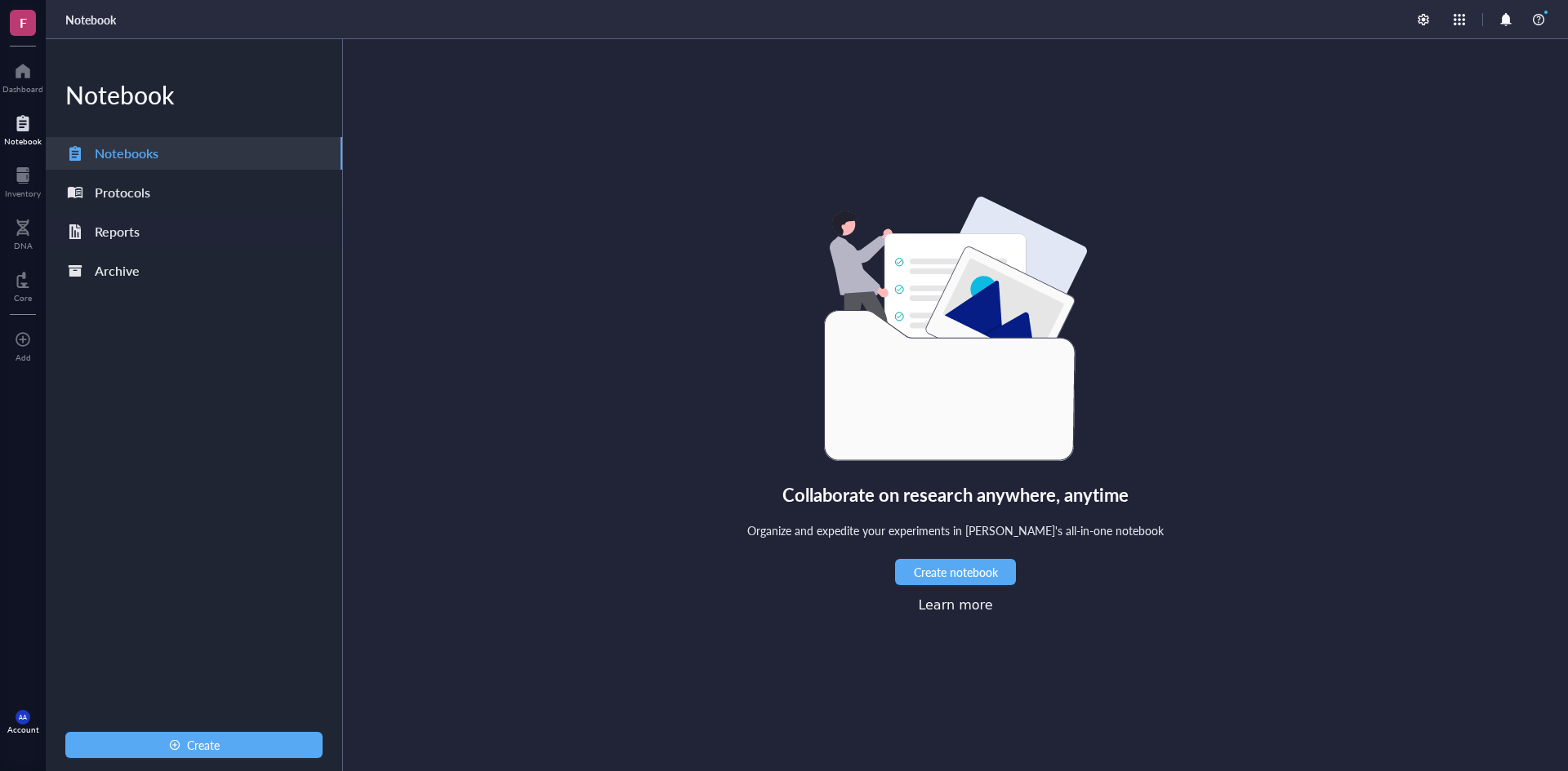
click at [121, 230] on div "Reports" at bounding box center [117, 232] width 45 height 23
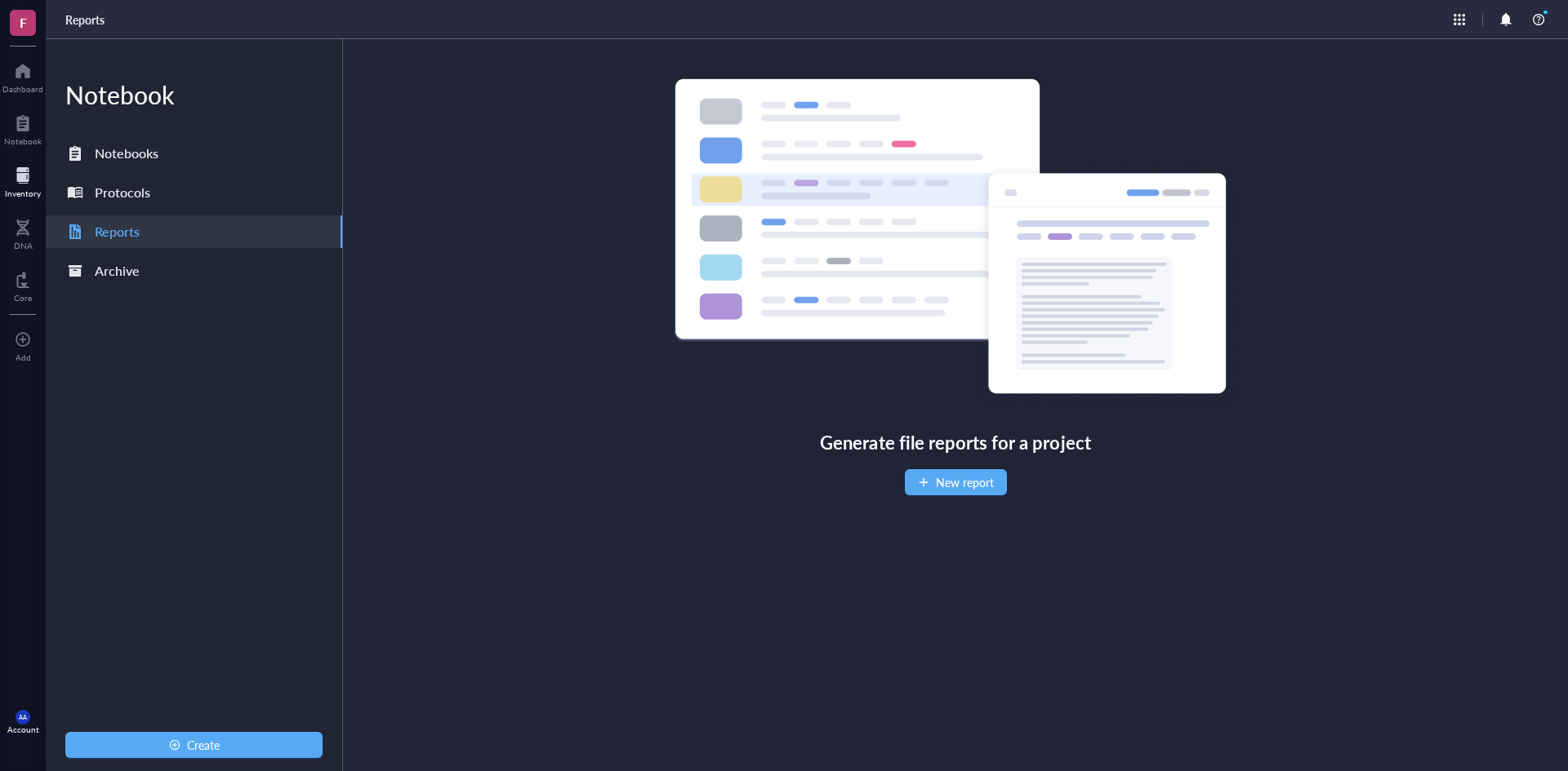
click at [25, 172] on div at bounding box center [22, 175] width 36 height 26
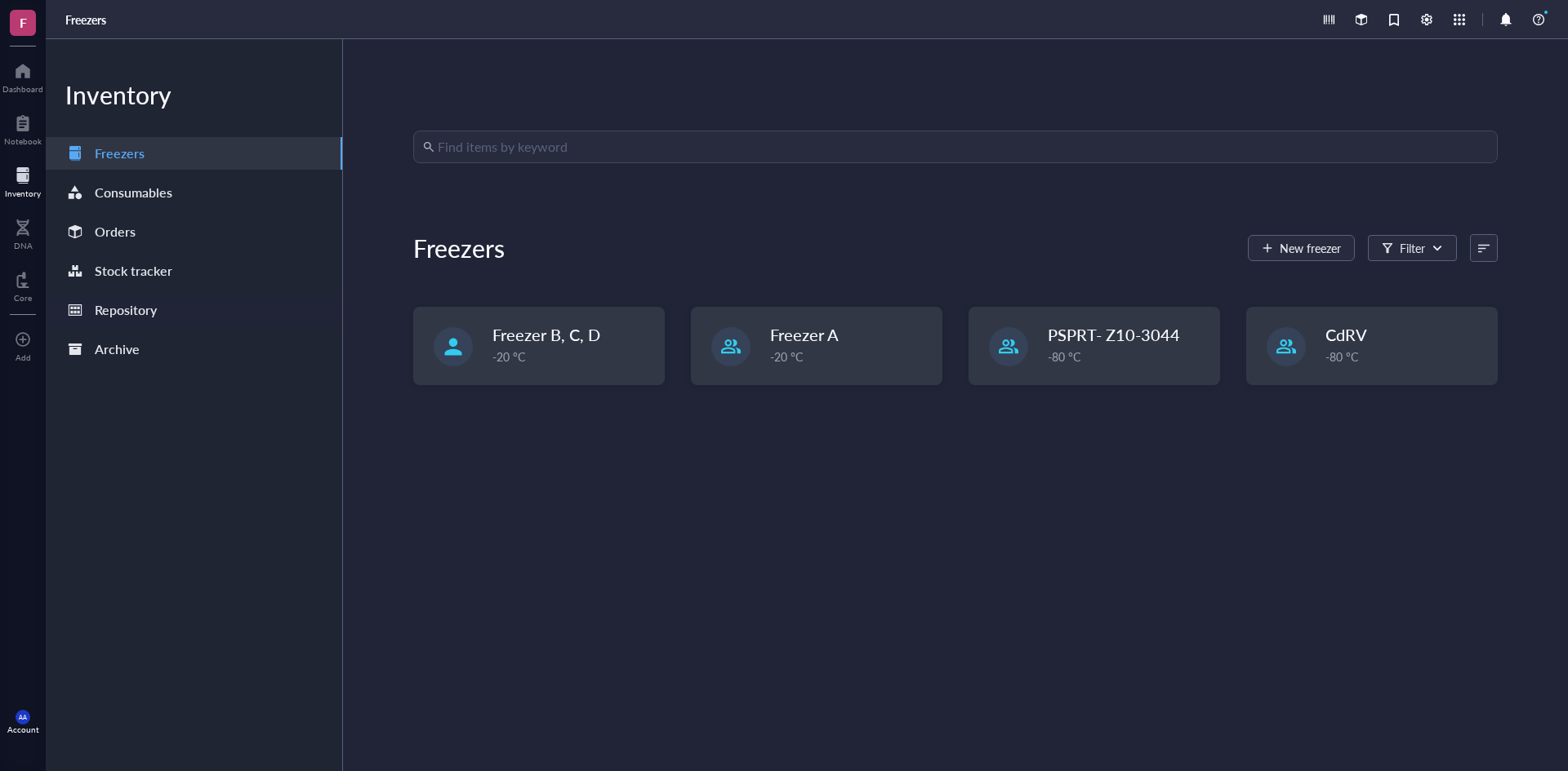
click at [122, 306] on div "Repository" at bounding box center [125, 310] width 62 height 23
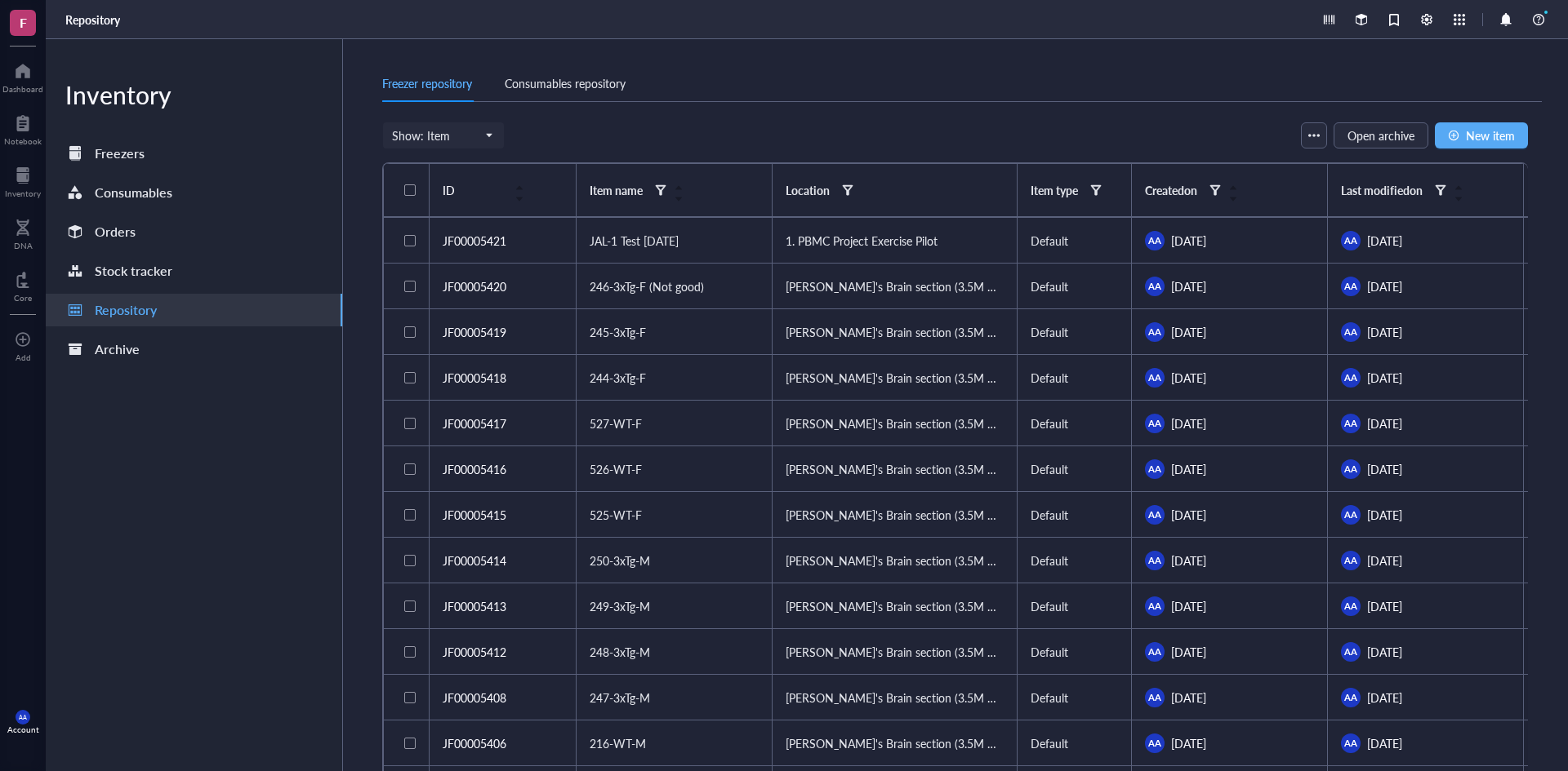
click at [593, 81] on div "Consumables repository" at bounding box center [564, 83] width 121 height 18
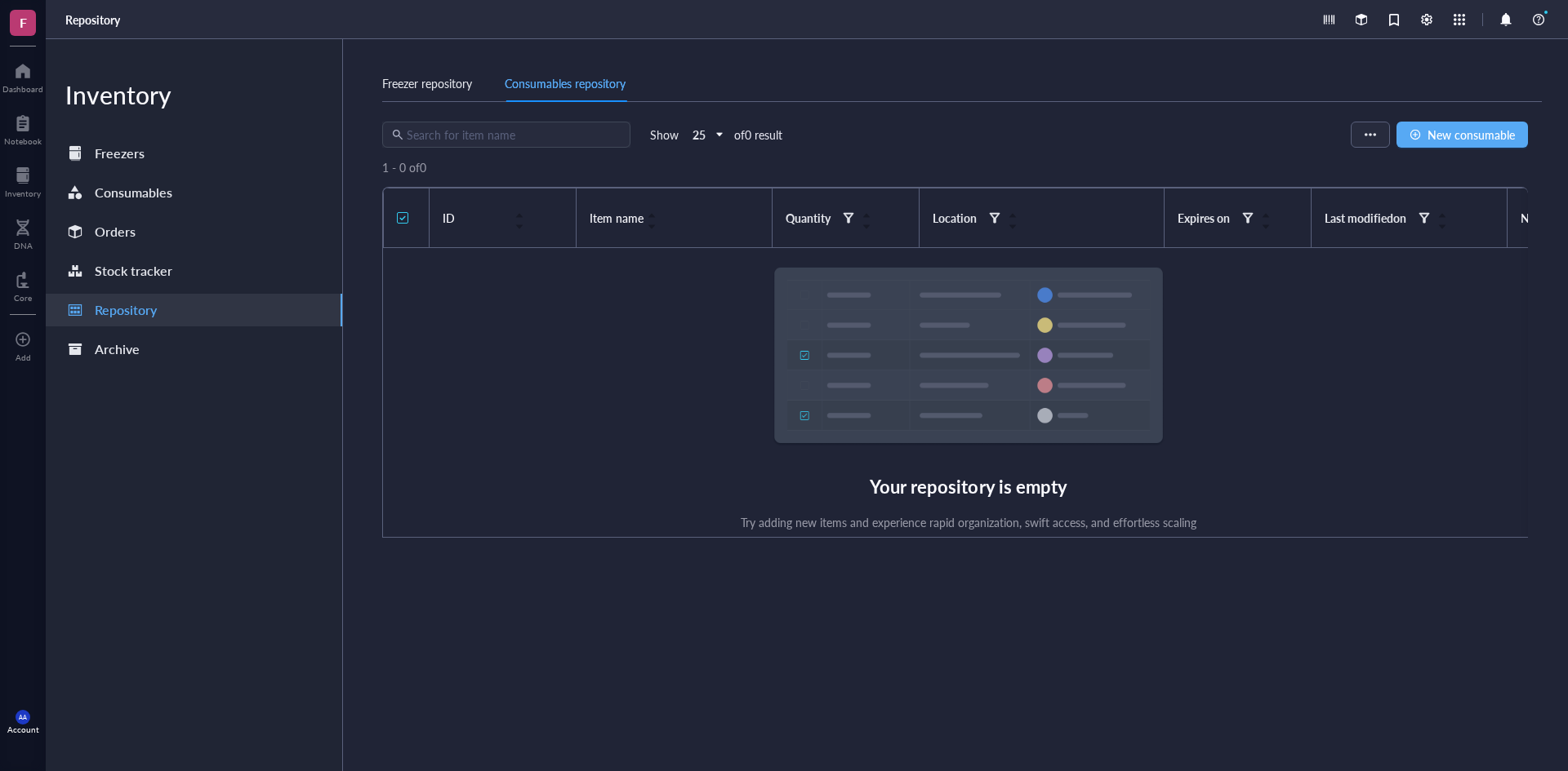
click at [425, 80] on div "Freezer repository" at bounding box center [426, 83] width 89 height 18
